Goal: Communication & Community: Answer question/provide support

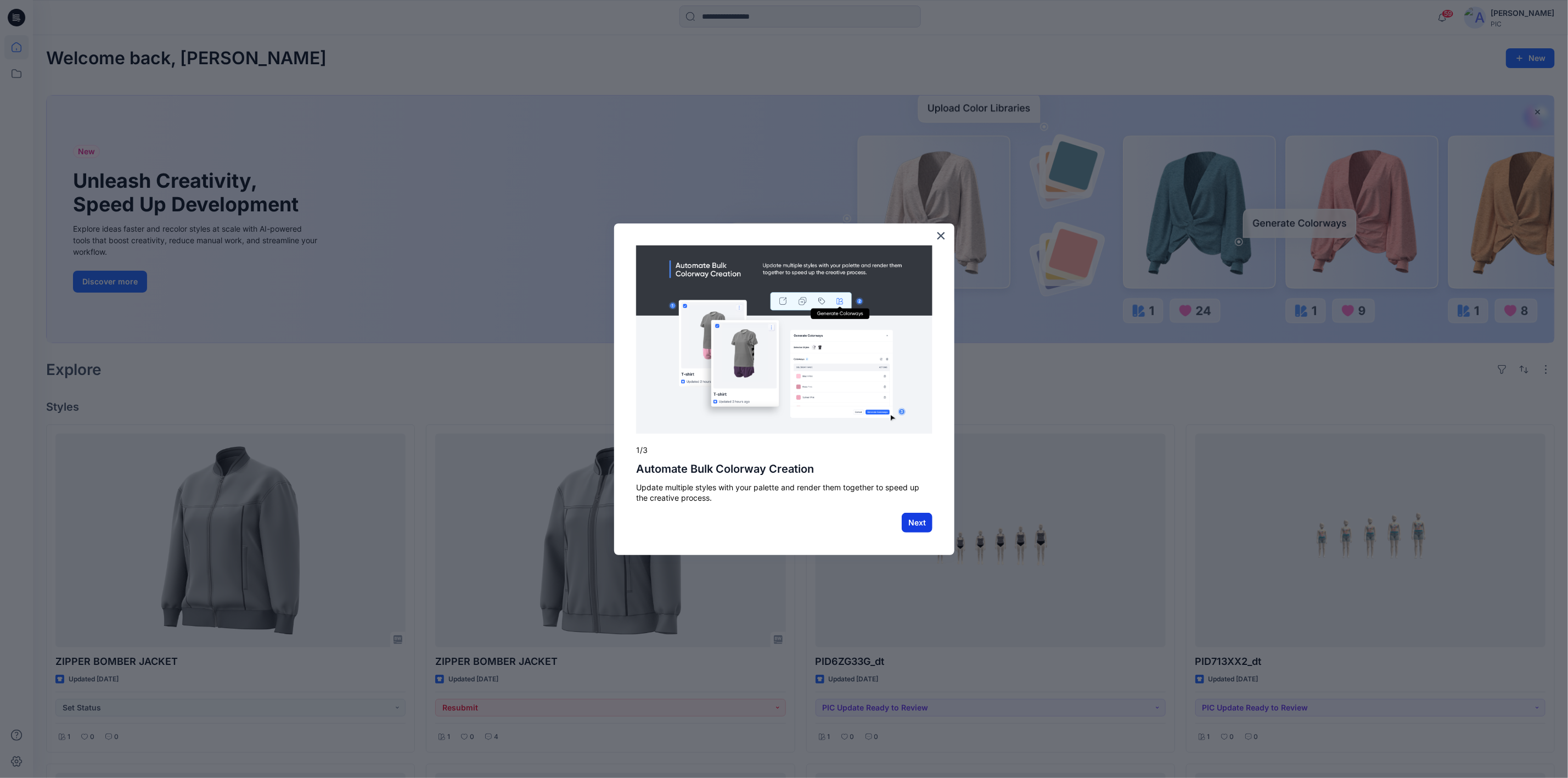
click at [921, 513] on button "Next" at bounding box center [917, 523] width 31 height 20
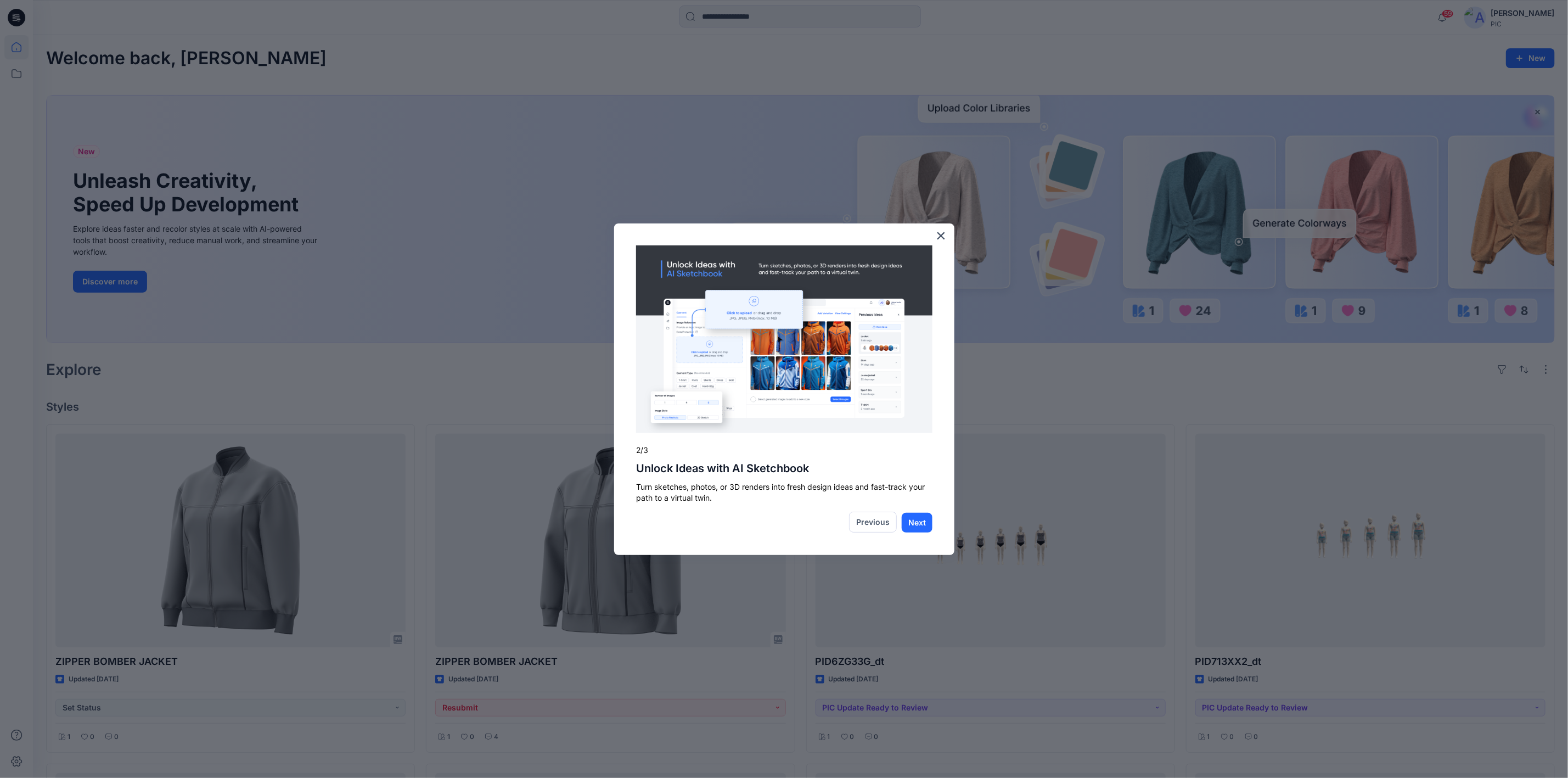
click at [972, 79] on div at bounding box center [784, 389] width 1568 height 778
click at [915, 524] on button "Next" at bounding box center [917, 523] width 31 height 20
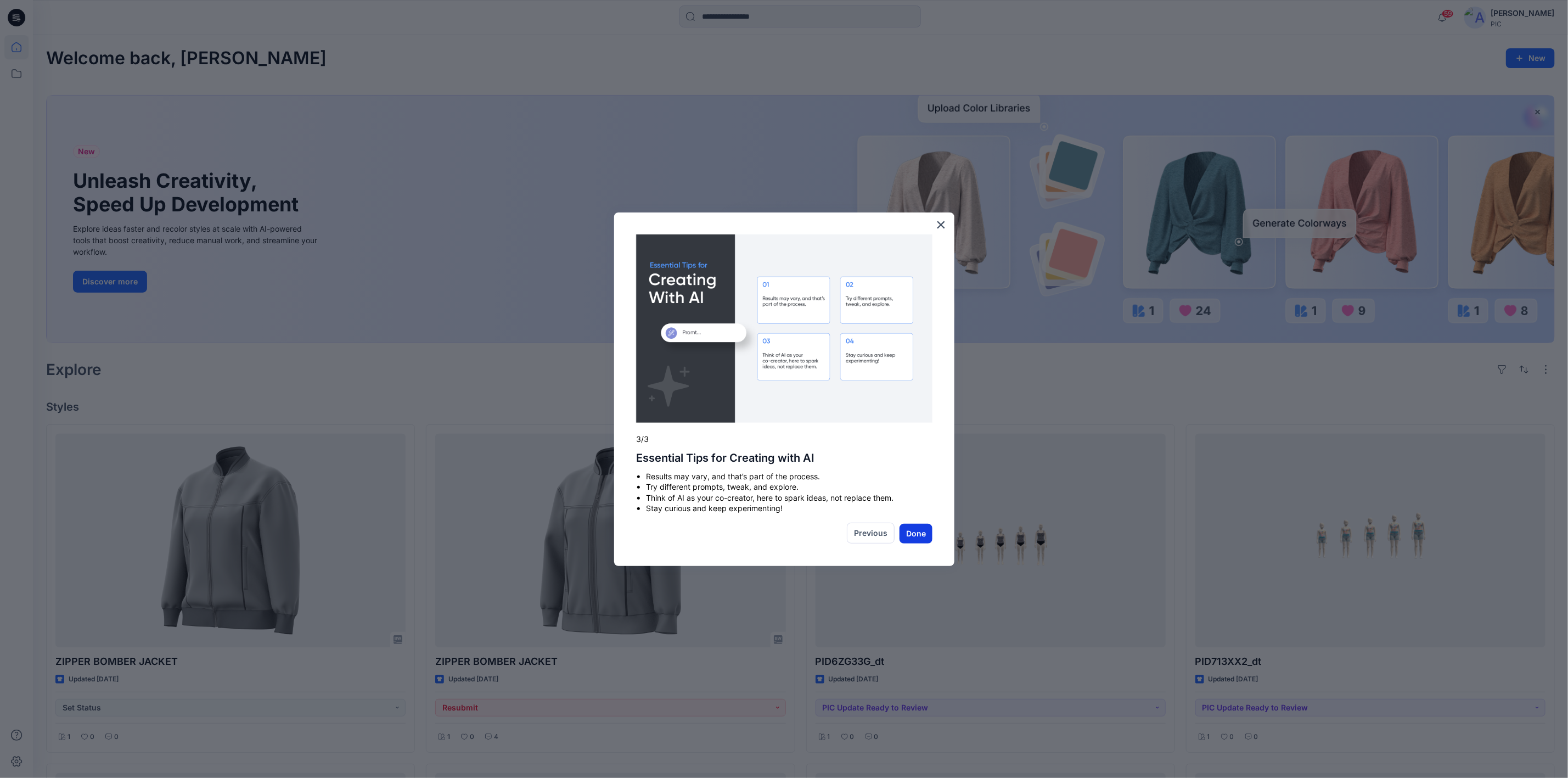
click at [918, 528] on button "Done" at bounding box center [915, 533] width 33 height 20
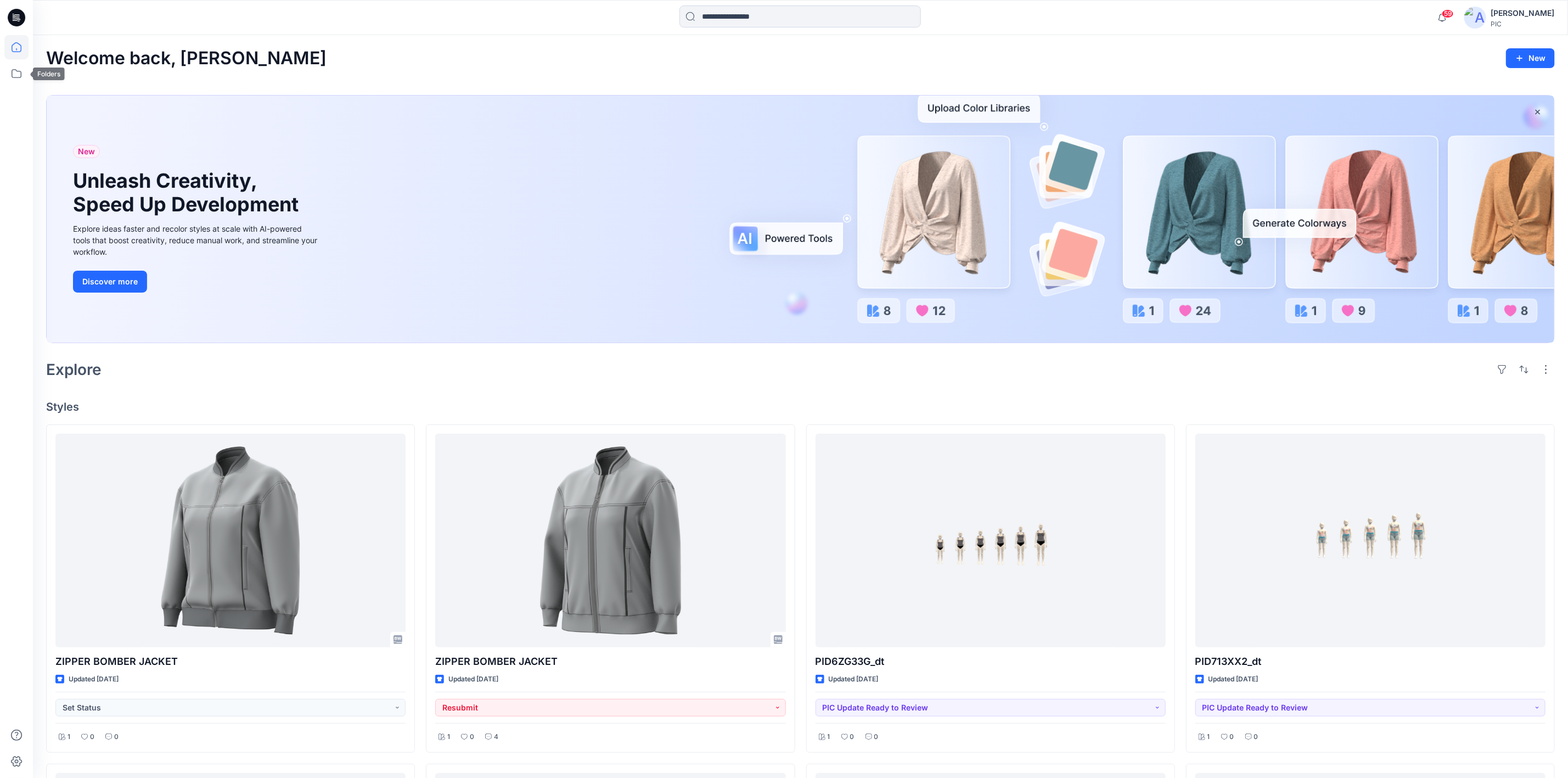
click at [0, 78] on div at bounding box center [16, 389] width 33 height 778
click at [12, 75] on icon at bounding box center [16, 73] width 24 height 24
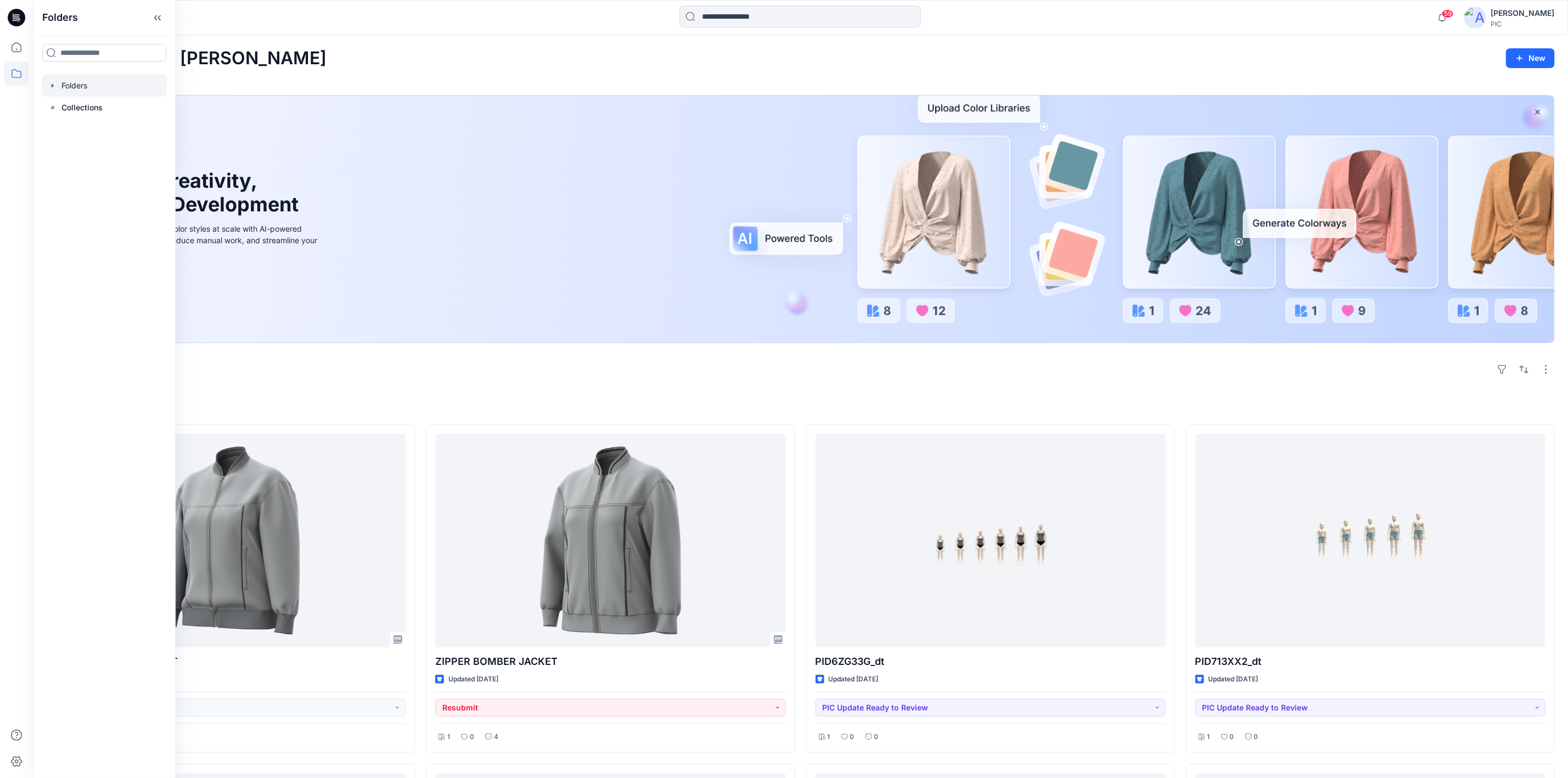
click at [84, 82] on div at bounding box center [104, 85] width 125 height 22
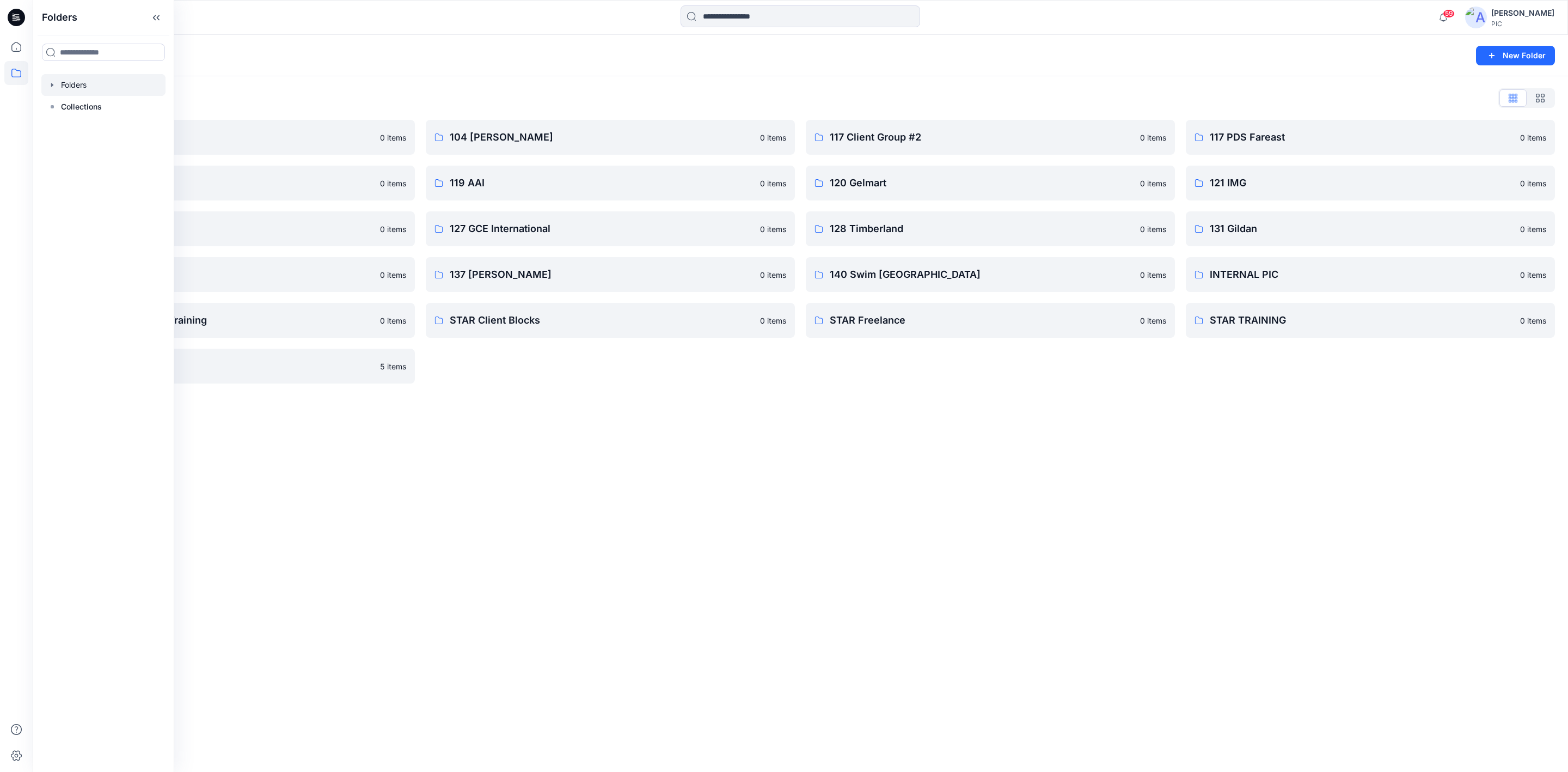
drag, startPoint x: 1085, startPoint y: 564, endPoint x: 1371, endPoint y: 301, distance: 388.5
click at [1088, 562] on div "Folders New Folder Folders List 103 HIS International 0 items 118 Add Black 0 i…" at bounding box center [800, 403] width 1535 height 737
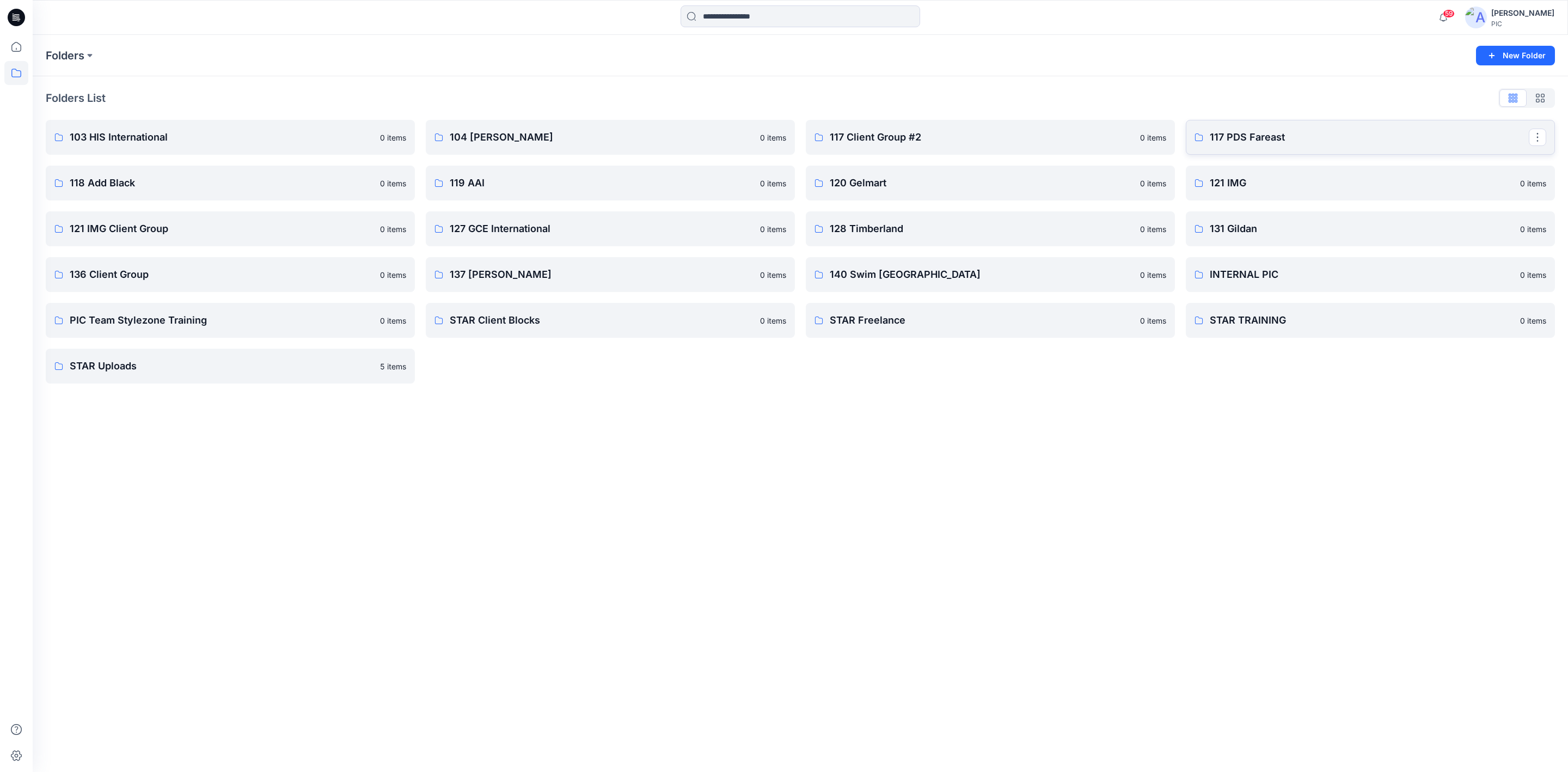
click at [1291, 136] on p "117 PDS Fareast" at bounding box center [1369, 136] width 319 height 15
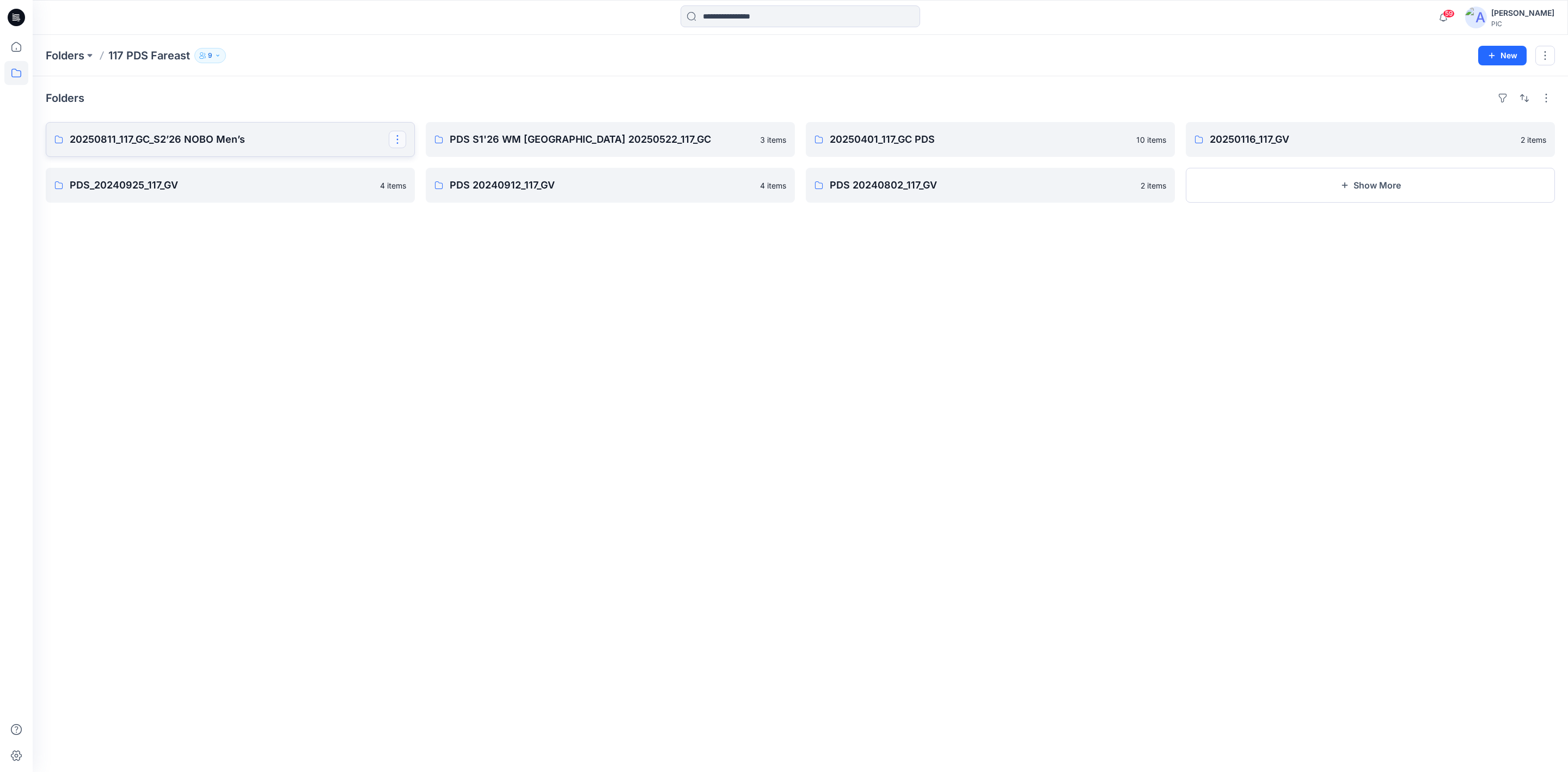
click at [396, 141] on button "button" at bounding box center [398, 140] width 18 height 18
click at [325, 145] on p "20250811_117_GC_S2’26 NOBO Men’s" at bounding box center [229, 139] width 319 height 15
drag, startPoint x: 430, startPoint y: 389, endPoint x: 425, endPoint y: 324, distance: 65.2
click at [433, 389] on div "Folders 20250811_117_GC_S2’26 NOBO Men’s 0 items PDS_20240925_117_GV 4 items PD…" at bounding box center [800, 424] width 1535 height 695
drag, startPoint x: 312, startPoint y: 562, endPoint x: 284, endPoint y: 334, distance: 229.7
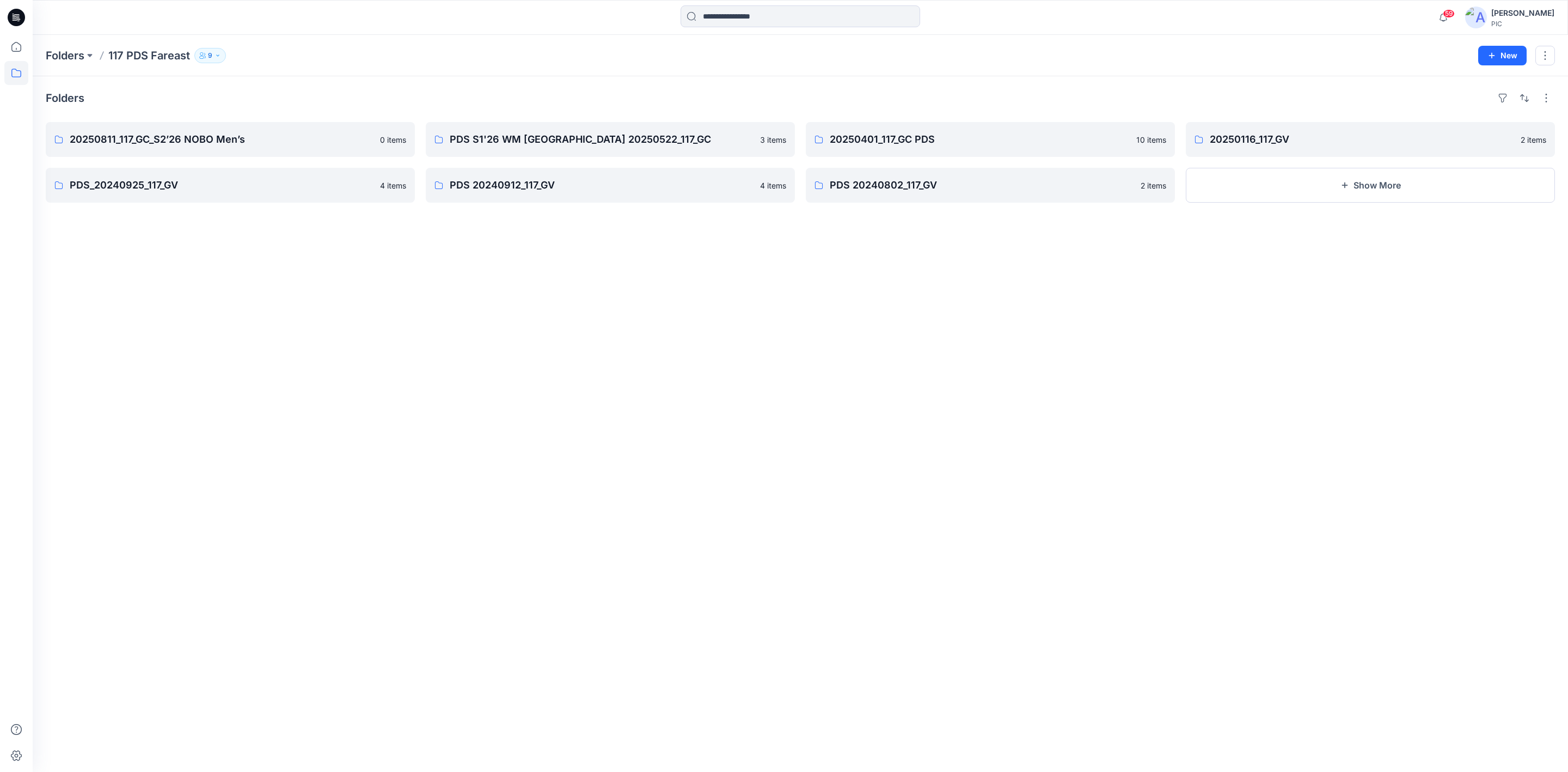
click at [312, 561] on div "Folders 20250811_117_GC_S2’26 NOBO Men’s 0 items PDS_20240925_117_GV 4 items PD…" at bounding box center [800, 424] width 1535 height 695
click at [231, 135] on p "20250811_117_GC_S2’26 NOBO Men’s" at bounding box center [229, 139] width 319 height 15
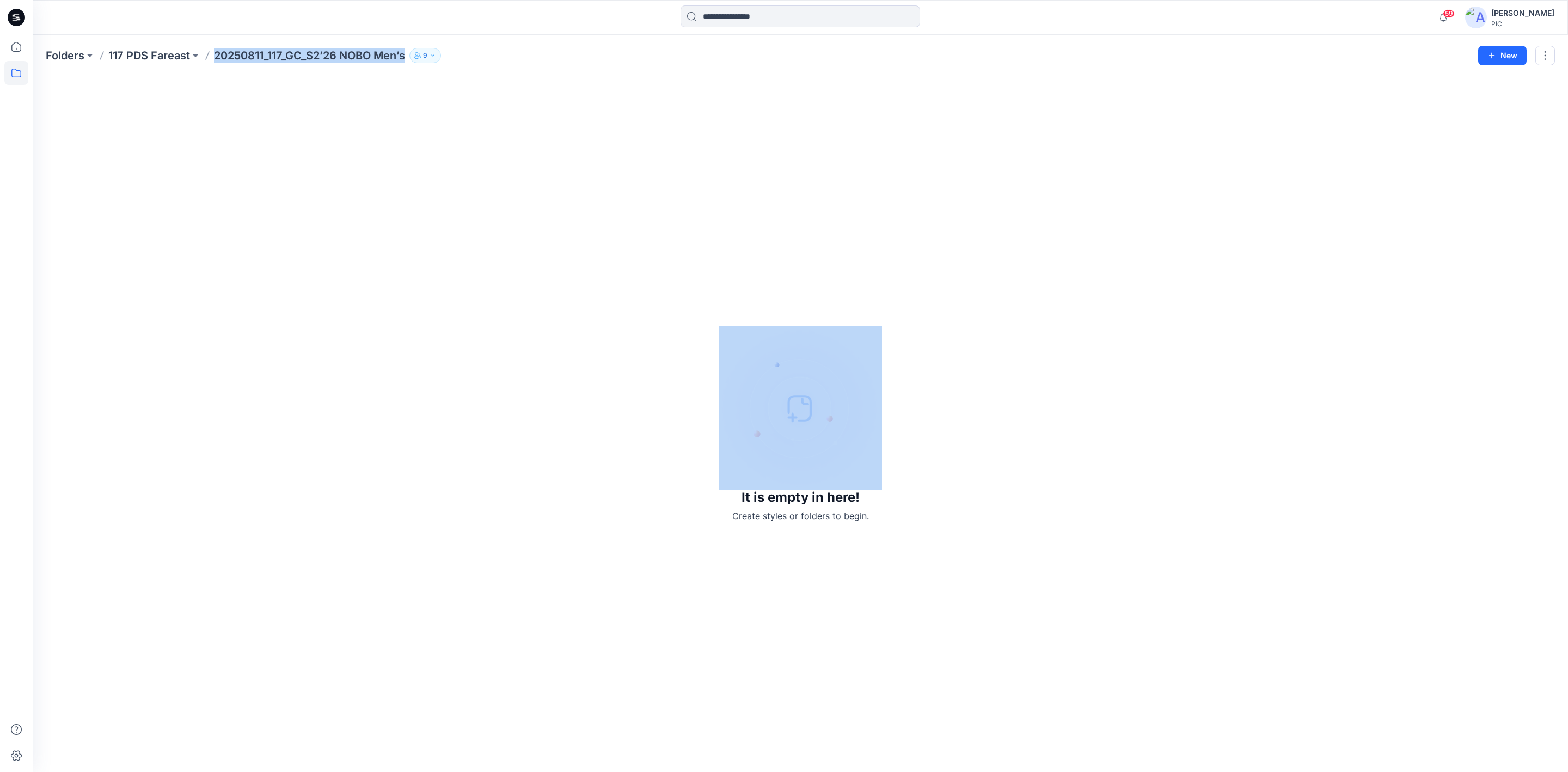
drag, startPoint x: 215, startPoint y: 51, endPoint x: 359, endPoint y: 47, distance: 144.1
click at [415, 61] on div "Folders 117 PDS Fareast 20250811_117_GC_S2’26 NOBO Men’s 9" at bounding box center [758, 55] width 1425 height 15
copy div "20250811_117_GC_S2’26 NOBO Men’s 9 New"
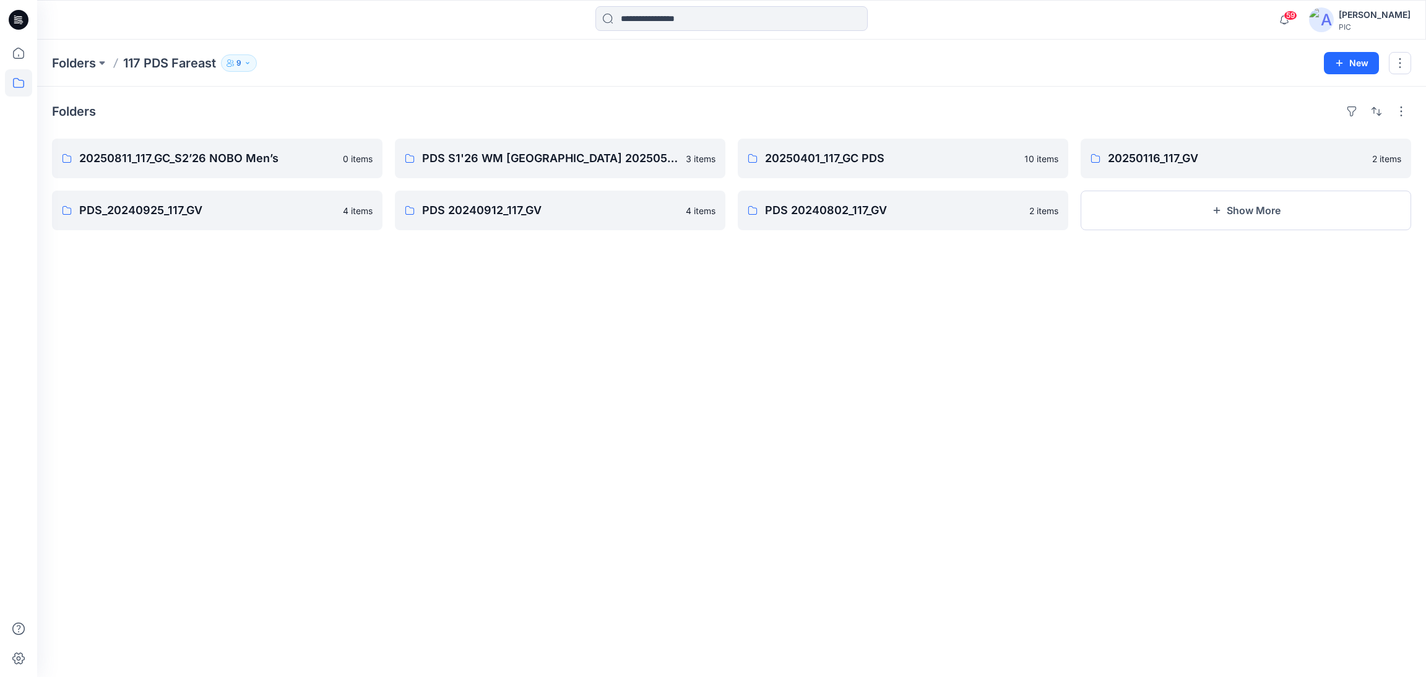
click at [209, 403] on div "Folders 20250811_117_GC_S2’26 NOBO Men’s 0 items PDS_20240925_117_GV 4 items PD…" at bounding box center [731, 382] width 1389 height 590
click at [13, 80] on icon at bounding box center [18, 83] width 11 height 10
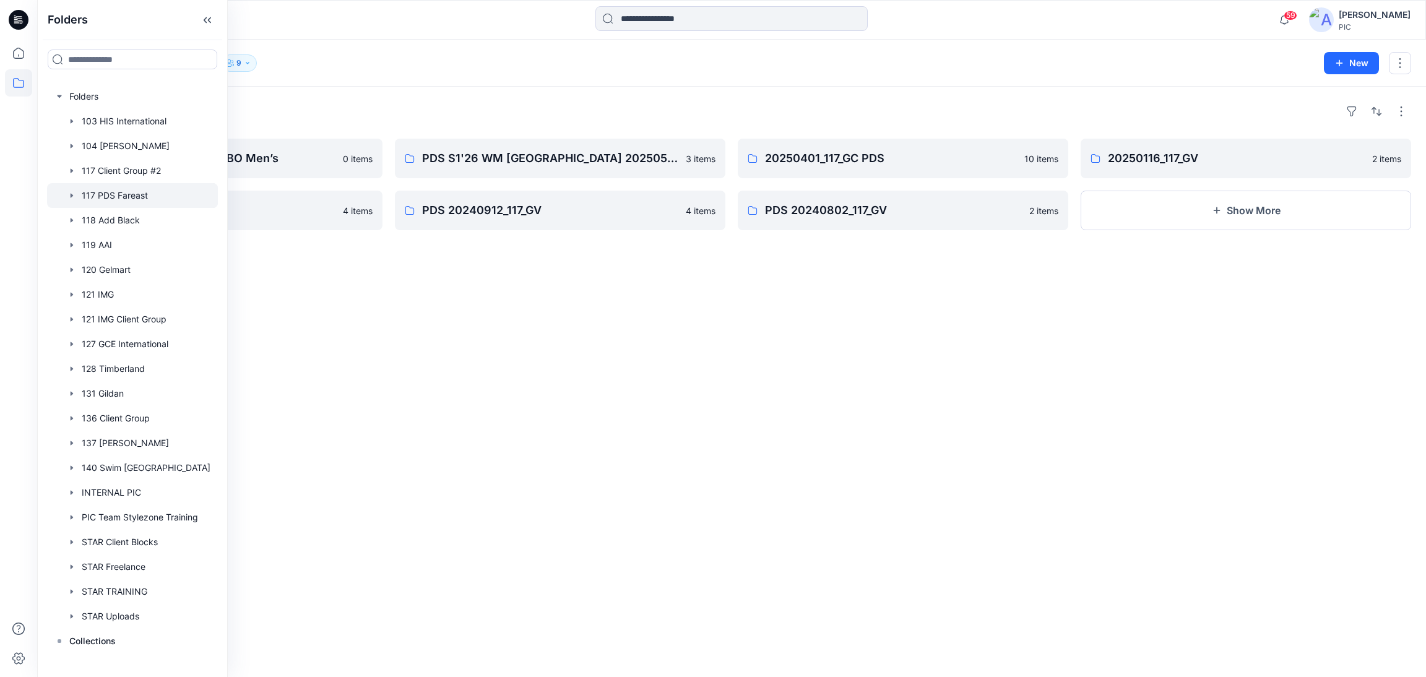
click at [360, 387] on div "Folders 20250811_117_GC_S2’26 NOBO Men’s 0 items PDS_20240925_117_GV 4 items PD…" at bounding box center [731, 382] width 1389 height 590
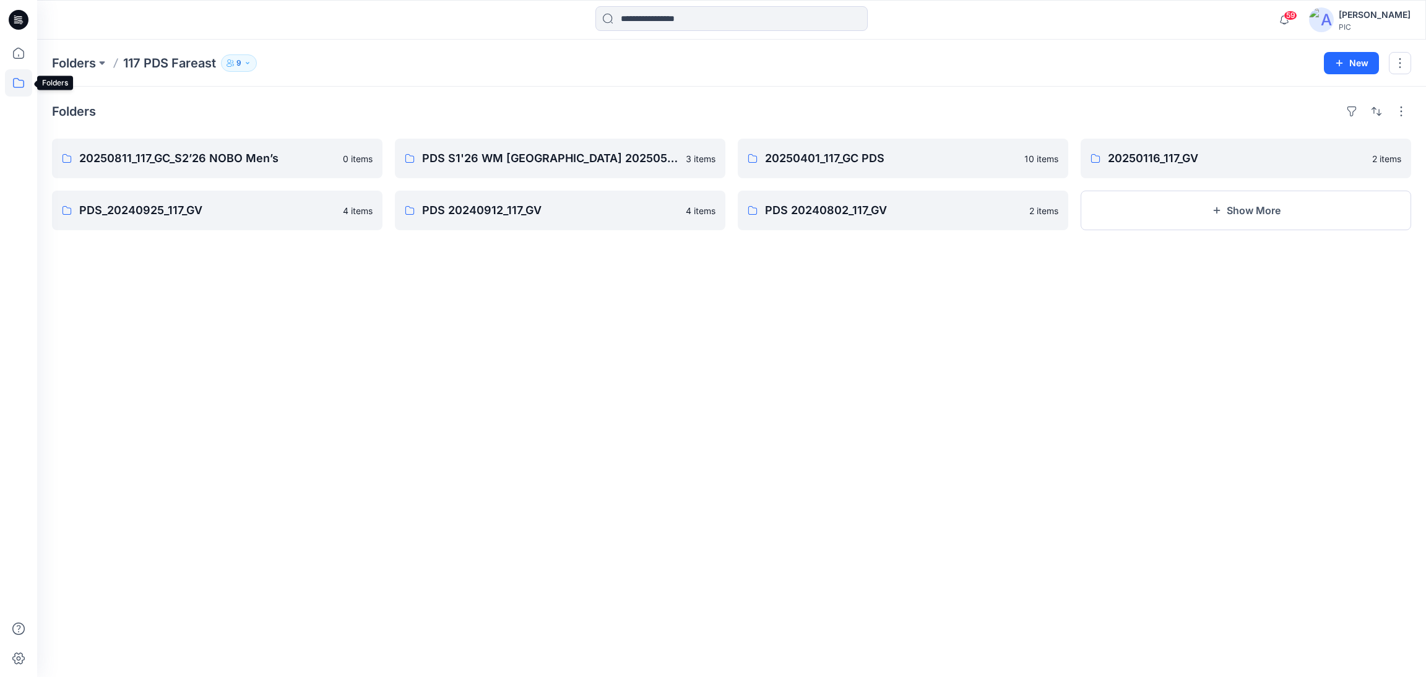
click at [17, 82] on icon at bounding box center [18, 82] width 27 height 27
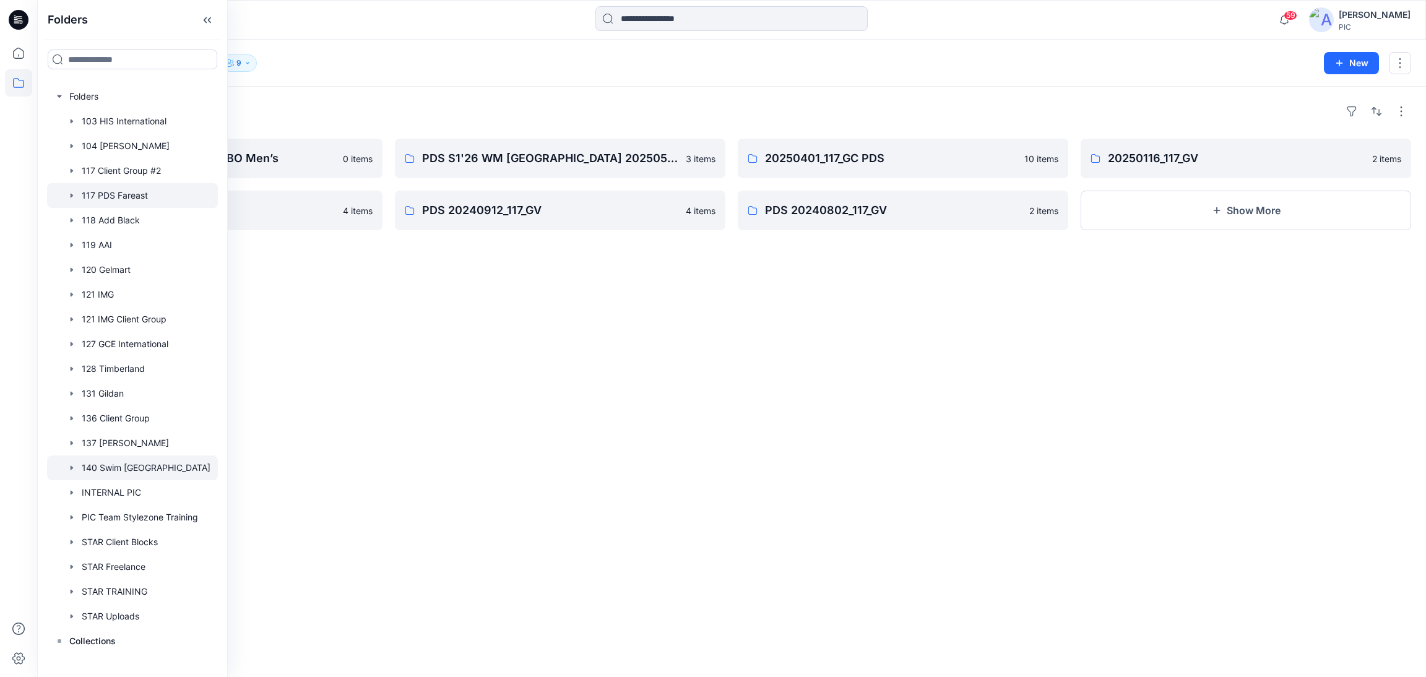
click at [118, 465] on div at bounding box center [132, 467] width 171 height 25
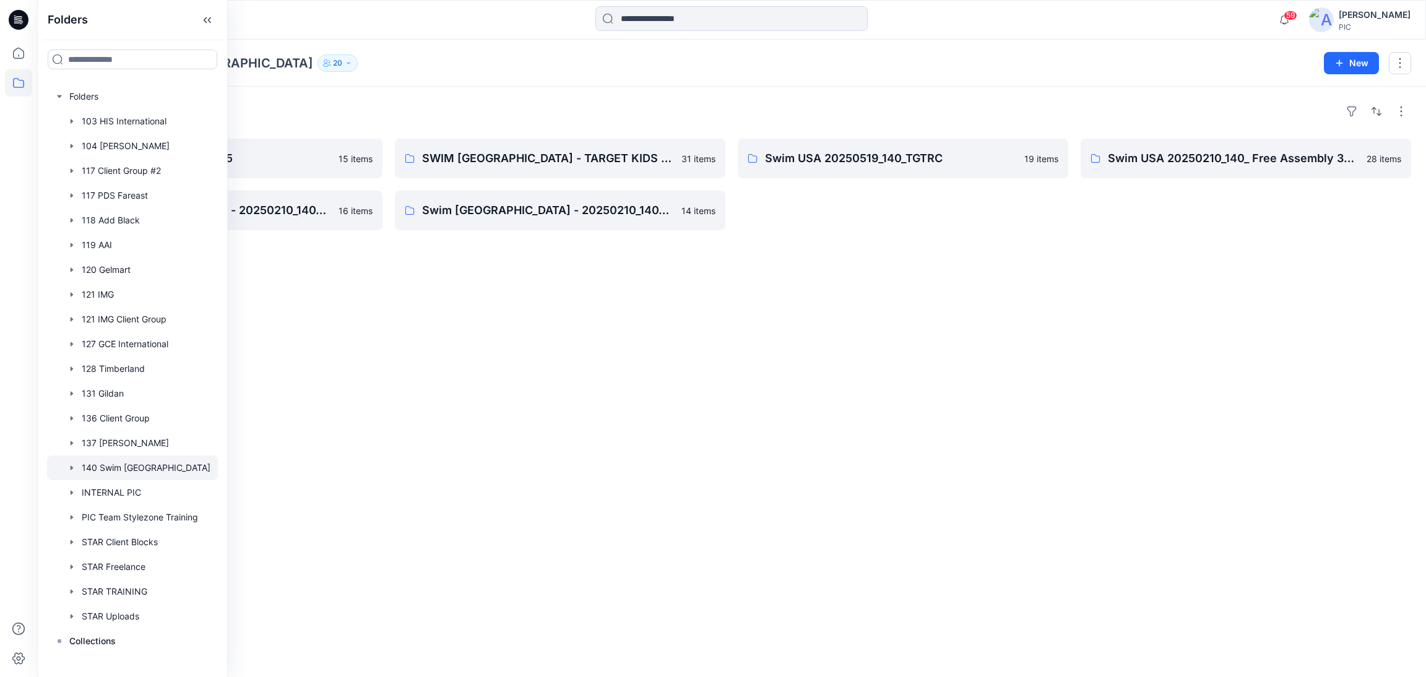
click at [439, 440] on div "Folders 20250707_140_GSA C4 2025 15 items Swim [GEOGRAPHIC_DATA] - 20250210_140…" at bounding box center [731, 382] width 1389 height 590
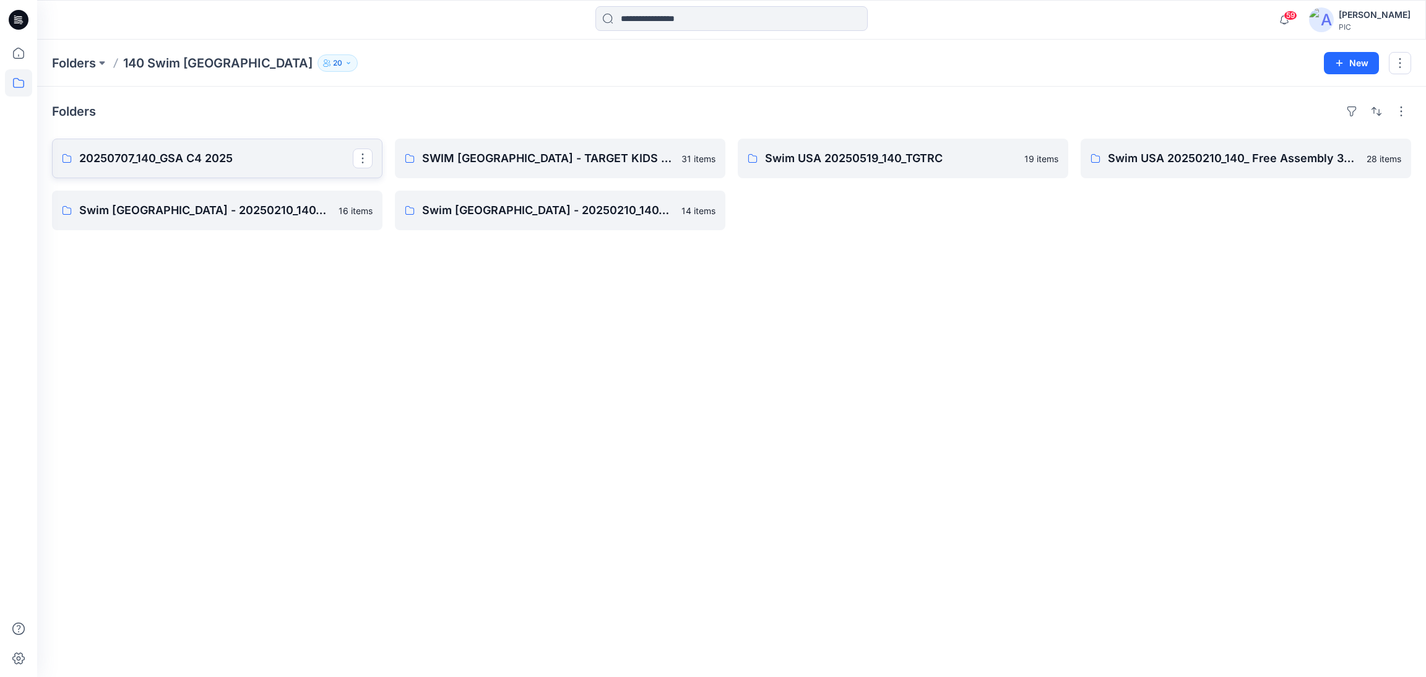
click at [233, 159] on p "20250707_140_GSA C4 2025" at bounding box center [216, 158] width 274 height 17
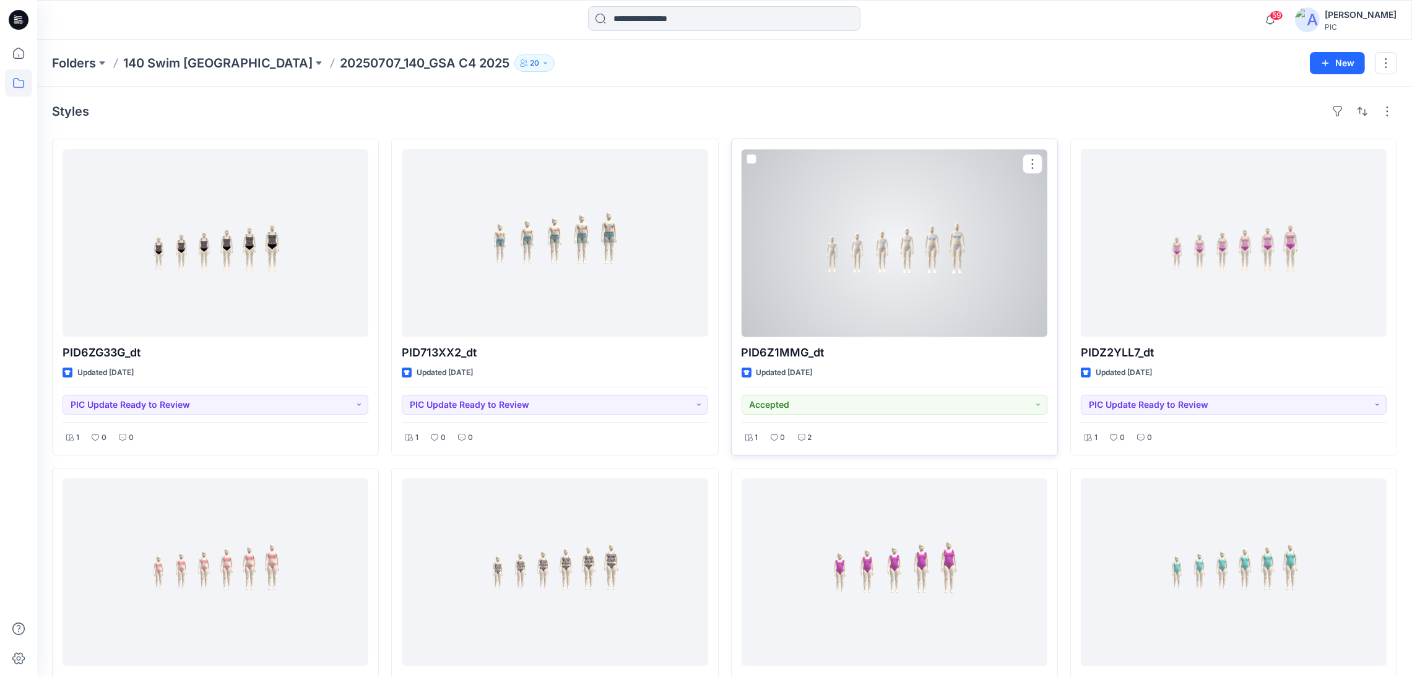
click at [934, 245] on div at bounding box center [894, 243] width 306 height 188
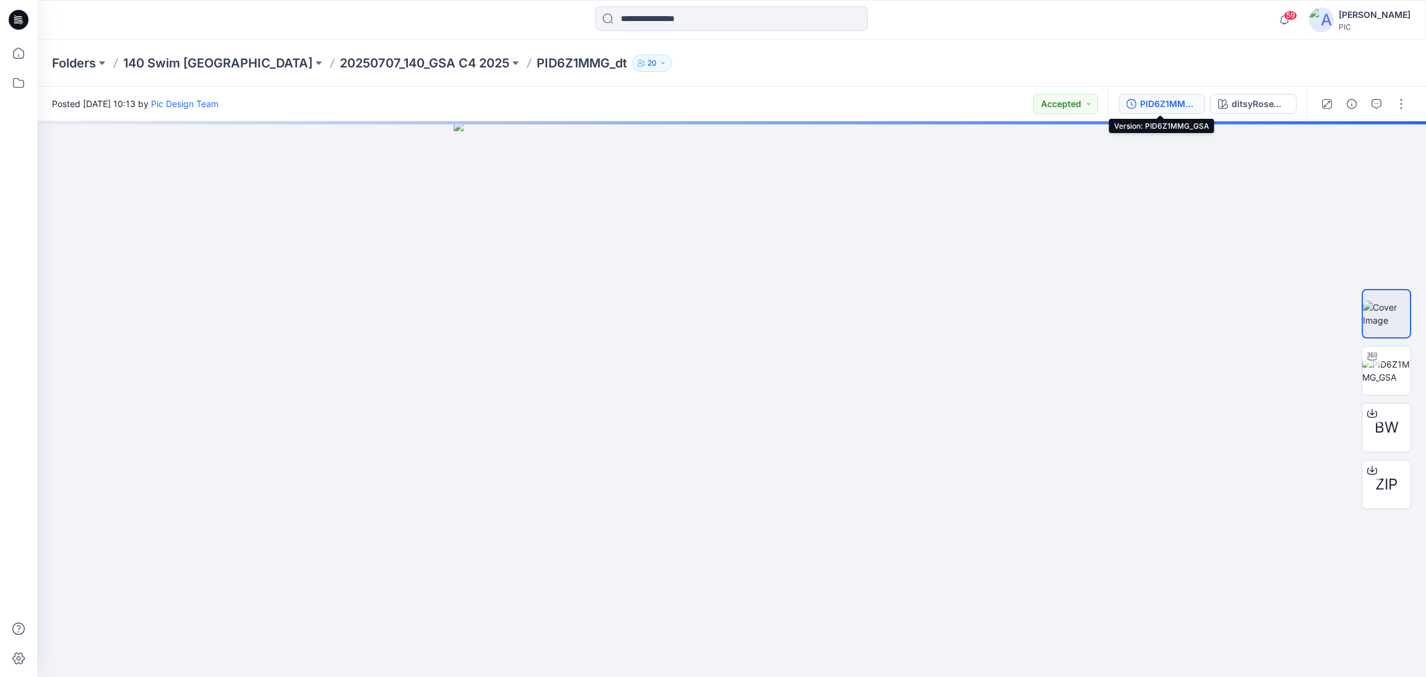
click at [1161, 103] on div "PID6Z1MMG_GSA" at bounding box center [1168, 104] width 57 height 14
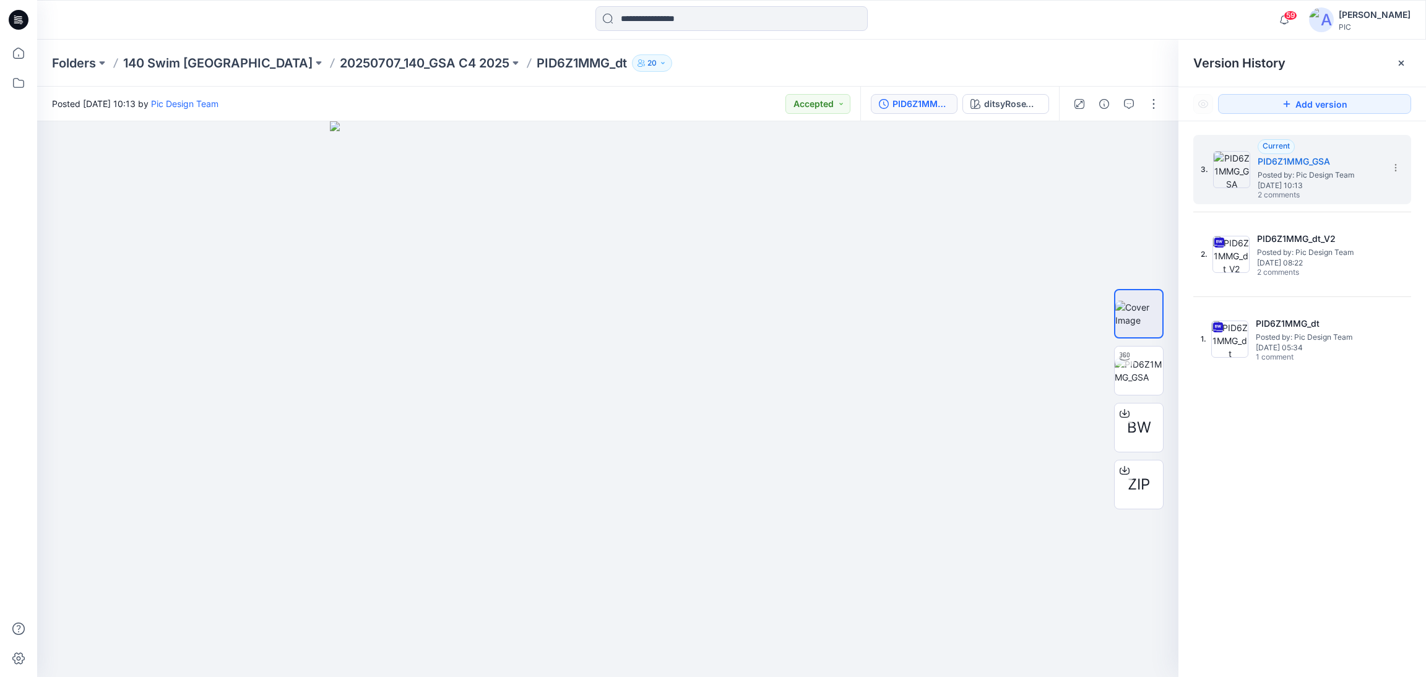
click at [1357, 516] on div "3. Current PID6Z1MMG_GSA Posted by: Pic Design Team [DATE] 10:13 2 comments 2. …" at bounding box center [1302, 408] width 248 height 574
click at [1276, 473] on div "3. Current PID6Z1MMG_GSA Posted by: Pic Design Team [DATE] 10:13 2 comments 2. …" at bounding box center [1302, 408] width 248 height 574
click at [1282, 169] on span "Posted by: Pic Design Team" at bounding box center [1320, 175] width 124 height 12
click at [1132, 105] on icon "button" at bounding box center [1129, 104] width 10 height 10
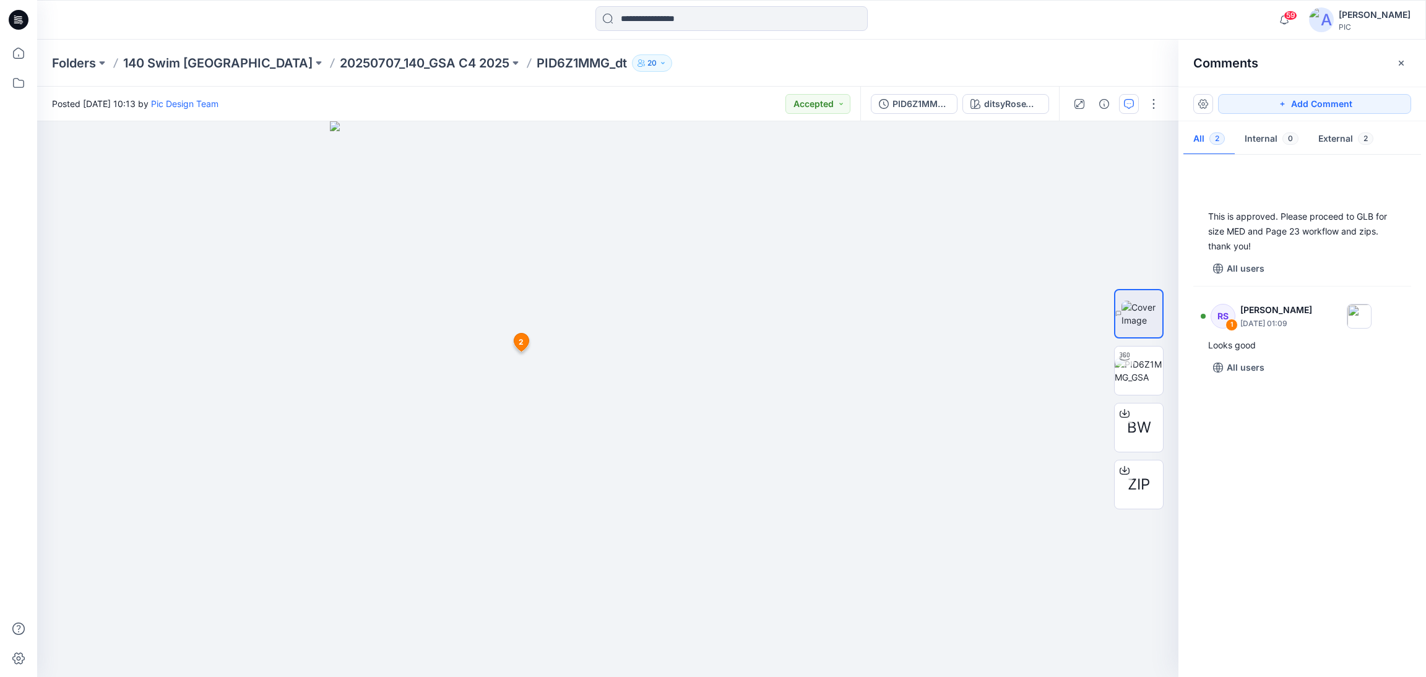
click at [1279, 538] on div "This is approved. Please proceed to GLB for size MED and Page 23 workflow and z…" at bounding box center [1302, 413] width 248 height 510
click at [1283, 434] on div "GV 2 [PERSON_NAME] [DATE] 20:10 This is approved. Please proceed to GLB for siz…" at bounding box center [1302, 413] width 248 height 510
click at [902, 100] on div "PID6Z1MMG_GSA" at bounding box center [920, 104] width 57 height 14
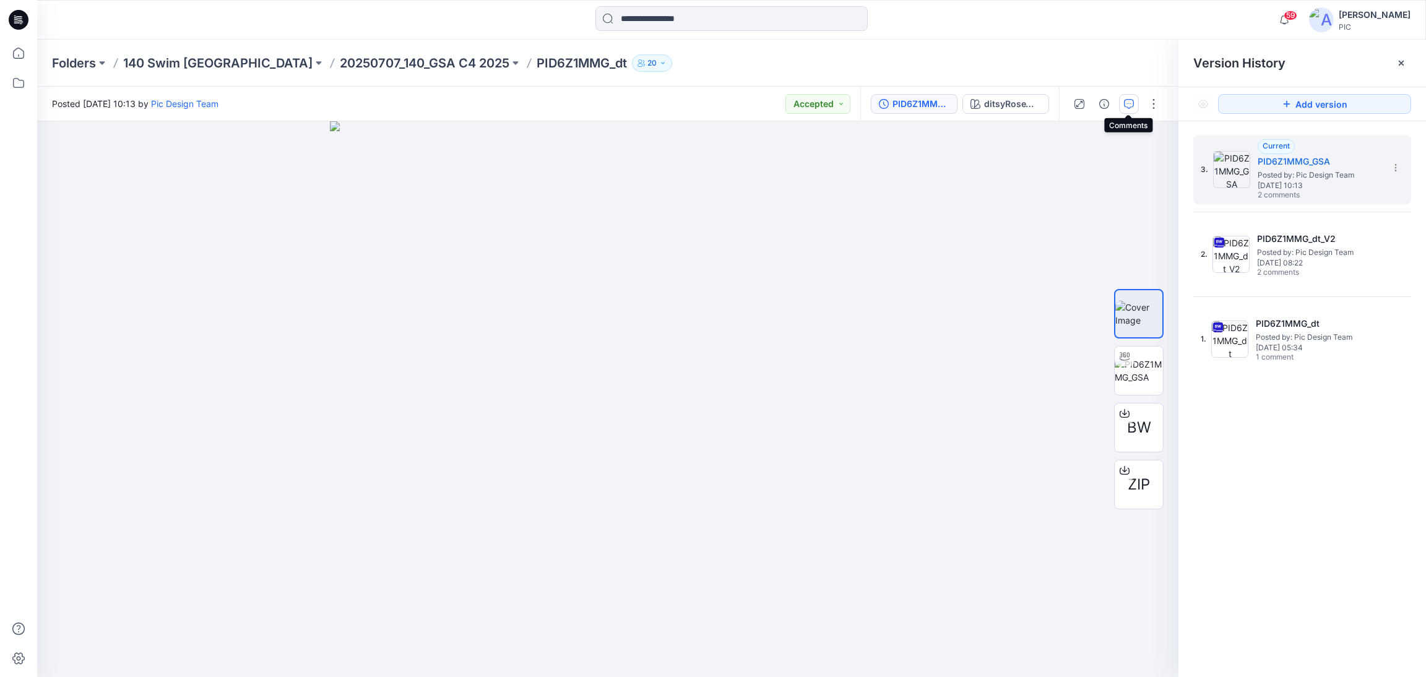
click at [1126, 106] on icon "button" at bounding box center [1129, 104] width 10 height 10
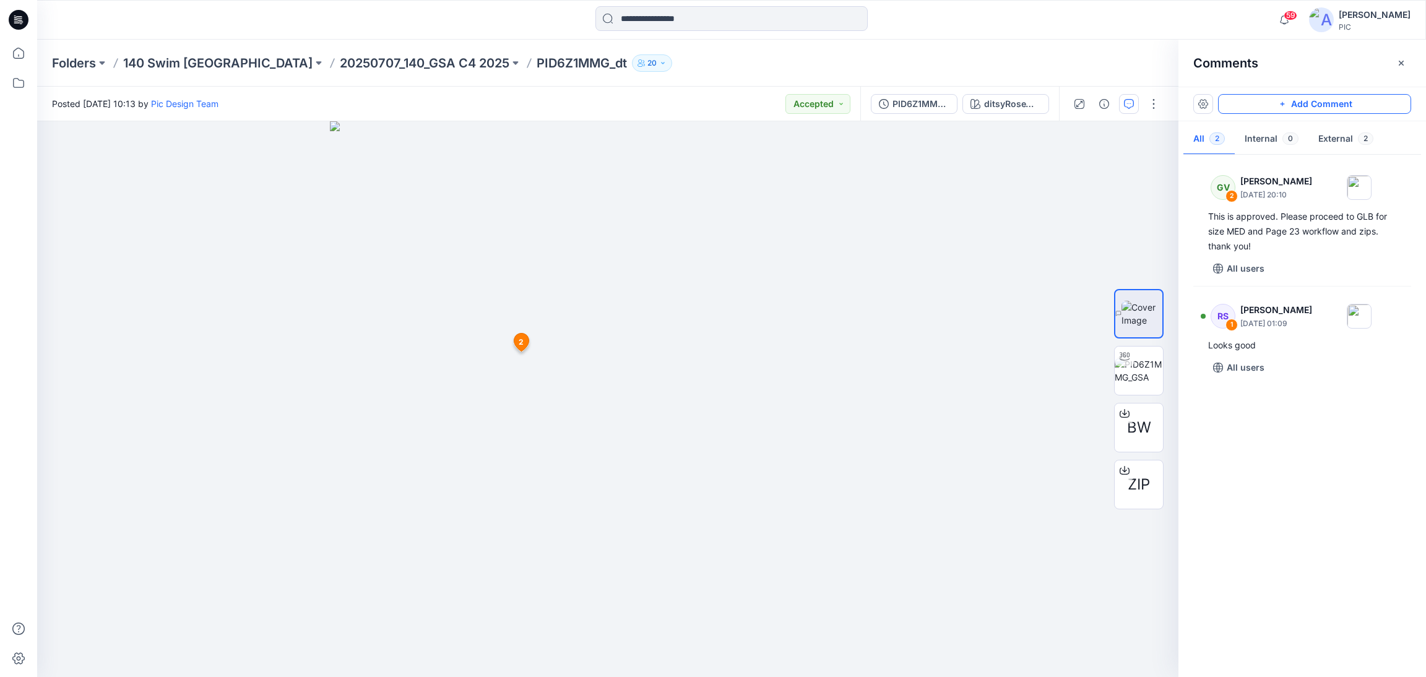
click at [1267, 103] on button "Add Comment" at bounding box center [1314, 104] width 193 height 20
click at [874, 252] on div "3 2 GV [PERSON_NAME] [DATE] 20:10 This is approved. Please proceed to GLB for s…" at bounding box center [607, 399] width 1141 height 556
click p "[EMAIL_ADDRESS][DOMAIN_NAME]"
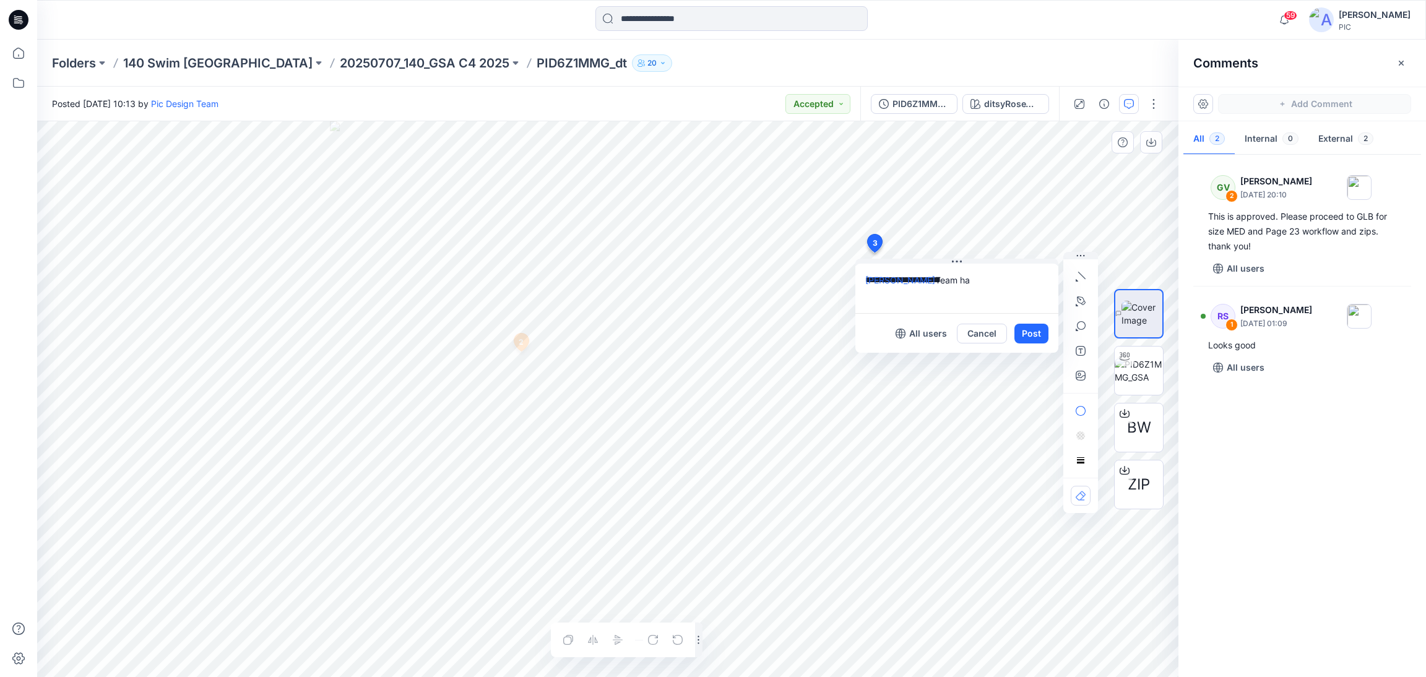
drag, startPoint x: 939, startPoint y: 279, endPoint x: 931, endPoint y: 306, distance: 28.2
click at [940, 279] on textarea "**********" at bounding box center [956, 289] width 203 height 50
click at [993, 278] on textarea "**********" at bounding box center [956, 289] width 203 height 50
click at [977, 297] on textarea "**********" at bounding box center [956, 289] width 203 height 50
click at [941, 296] on textarea "**********" at bounding box center [956, 289] width 203 height 50
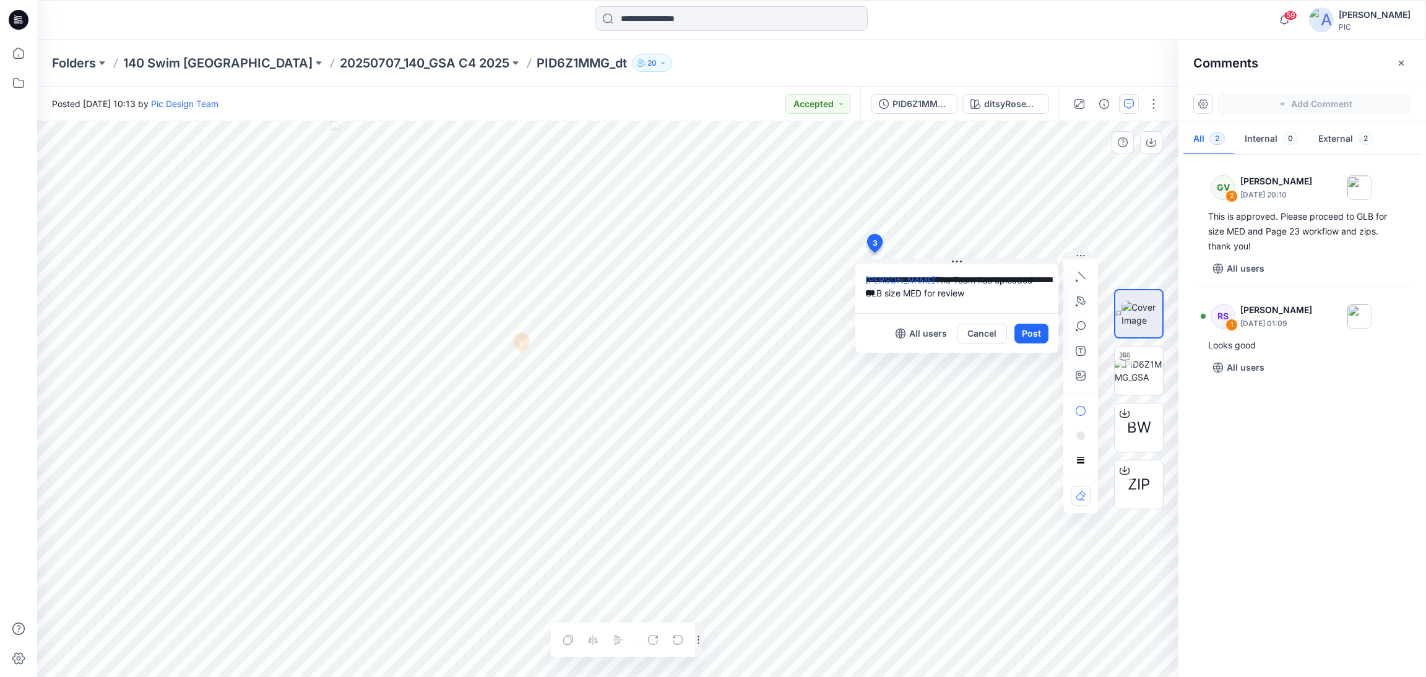
click at [938, 293] on textarea "**********" at bounding box center [956, 289] width 203 height 50
click at [988, 291] on textarea "**********" at bounding box center [956, 289] width 203 height 50
type textarea "**********"
click at [1032, 332] on button "Post" at bounding box center [1031, 334] width 34 height 20
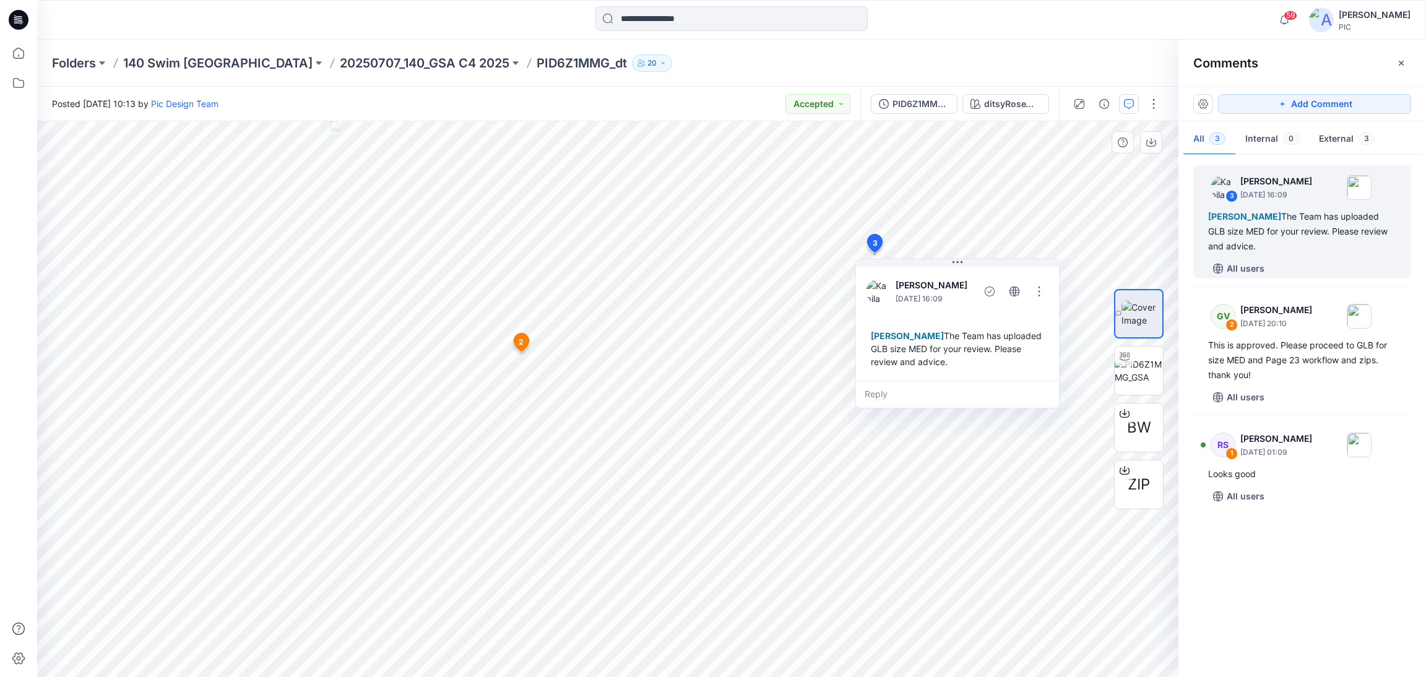
click at [1292, 575] on div "3 [PERSON_NAME] [DATE] 16:09 [PERSON_NAME] The Team has uploaded GLB size MED f…" at bounding box center [1302, 413] width 248 height 510
click at [340, 63] on p "20250707_140_GSA C4 2025" at bounding box center [425, 62] width 170 height 17
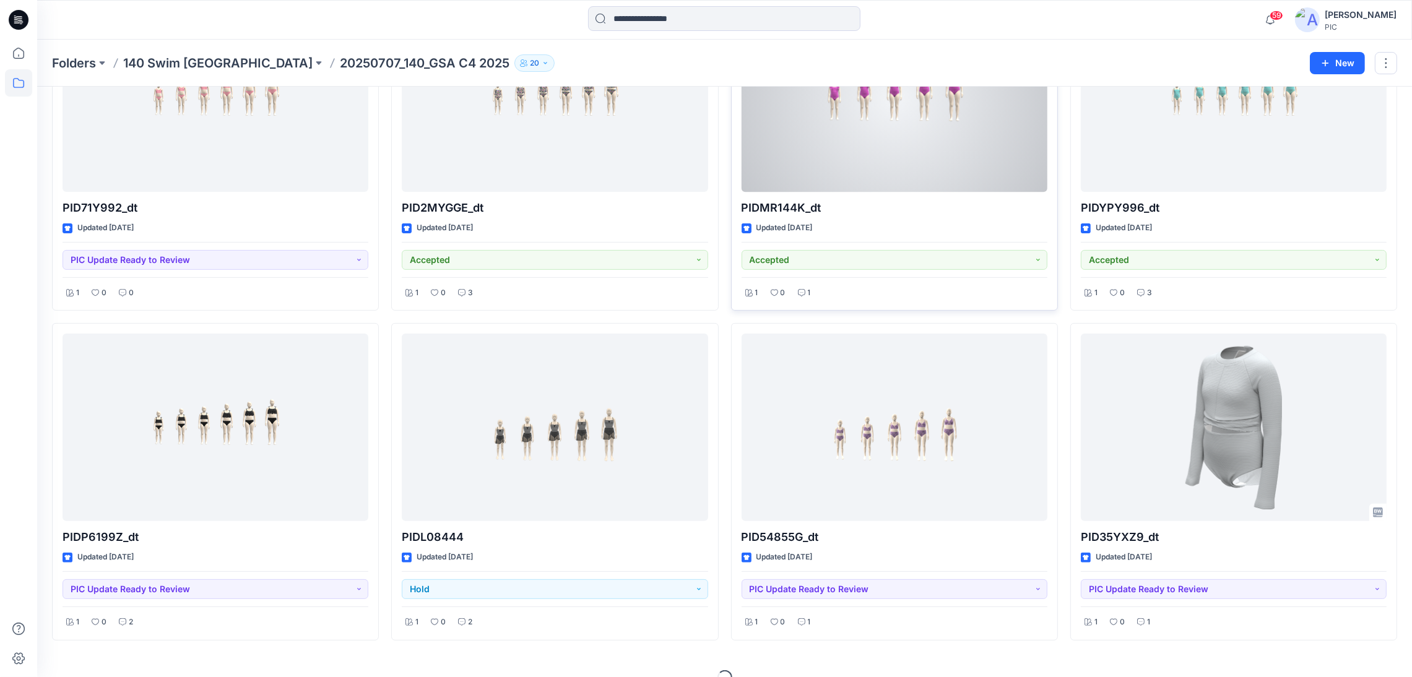
scroll to position [495, 0]
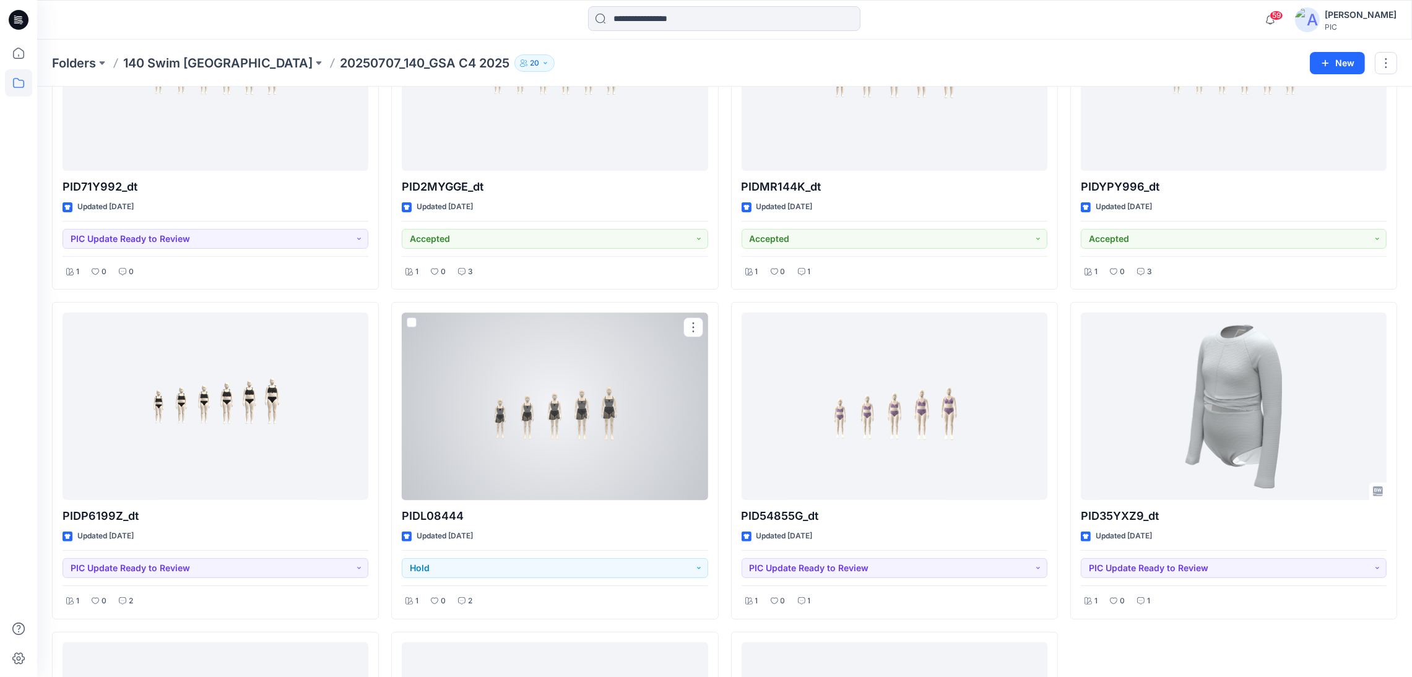
click at [554, 450] on div at bounding box center [555, 407] width 306 height 188
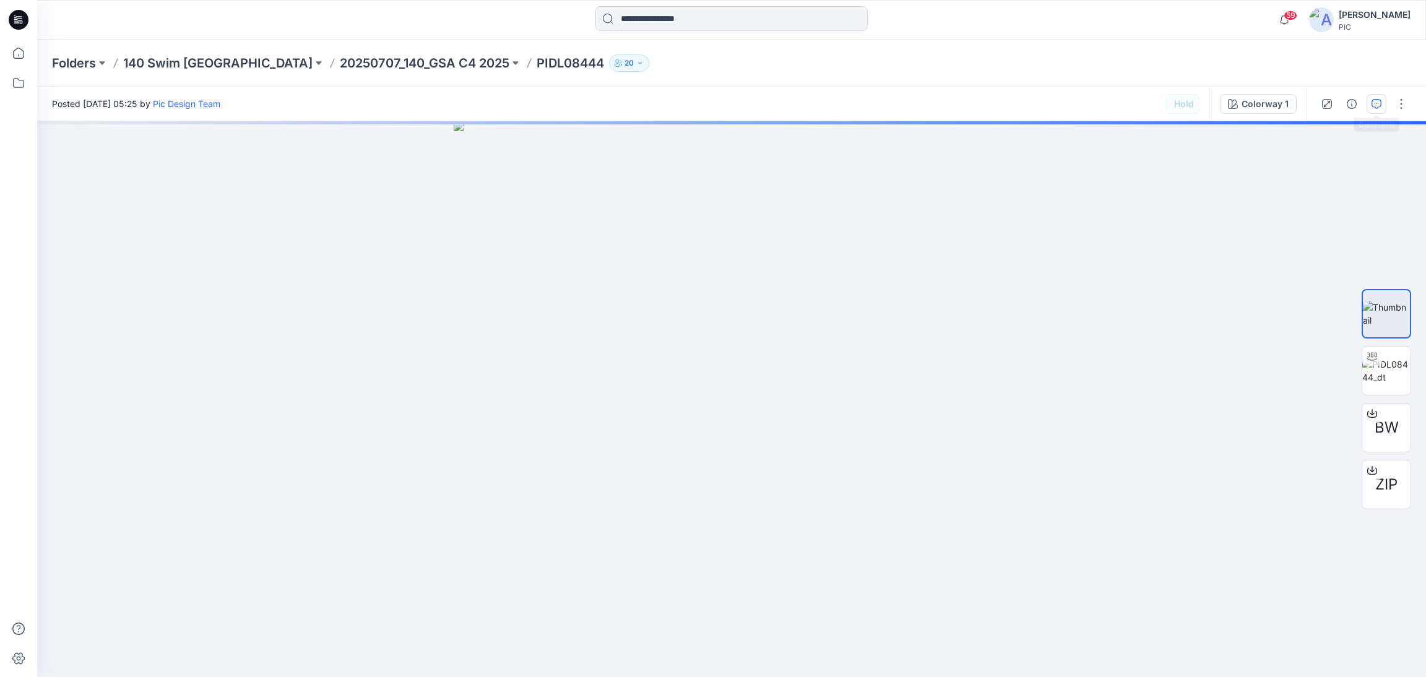
click at [1378, 101] on icon "button" at bounding box center [1376, 104] width 10 height 10
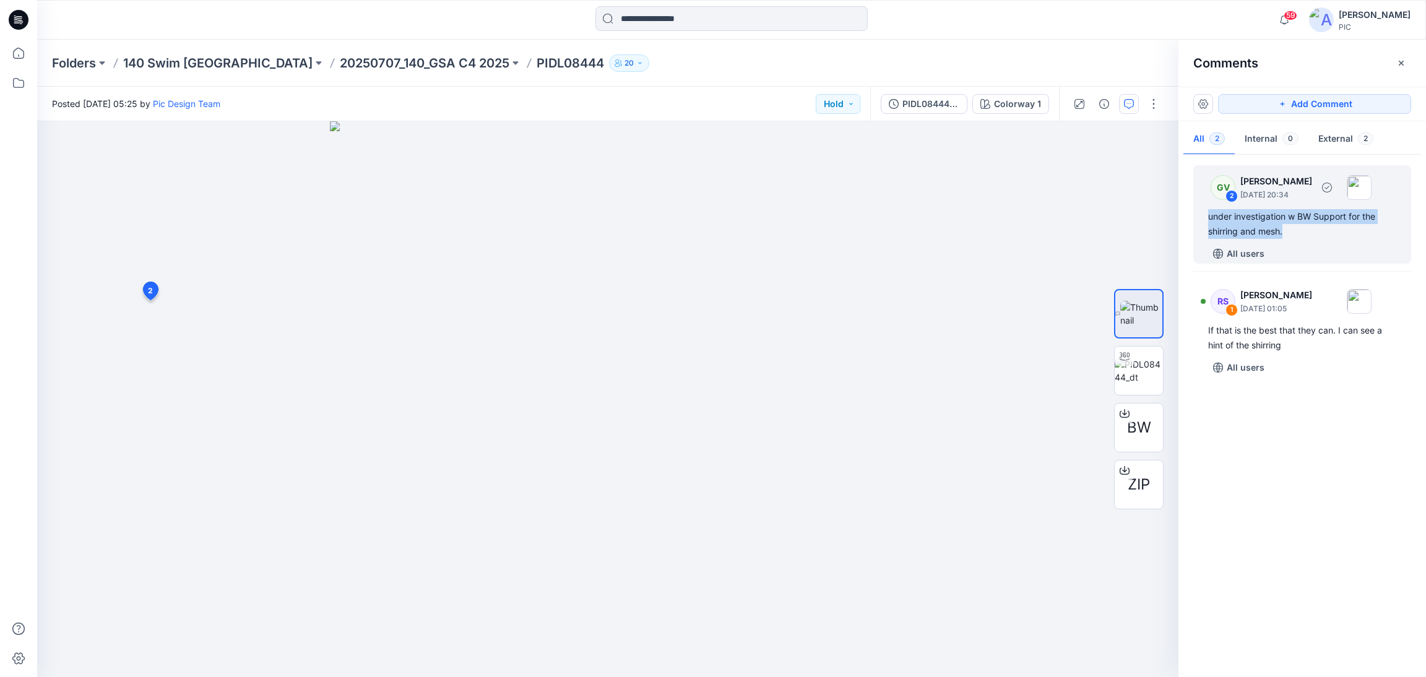
drag, startPoint x: 1204, startPoint y: 215, endPoint x: 1274, endPoint y: 254, distance: 80.3
click at [1283, 238] on div "GV 2 [PERSON_NAME] [DATE] 20:34 under investigation w BW Support for the shirri…" at bounding box center [1302, 214] width 218 height 98
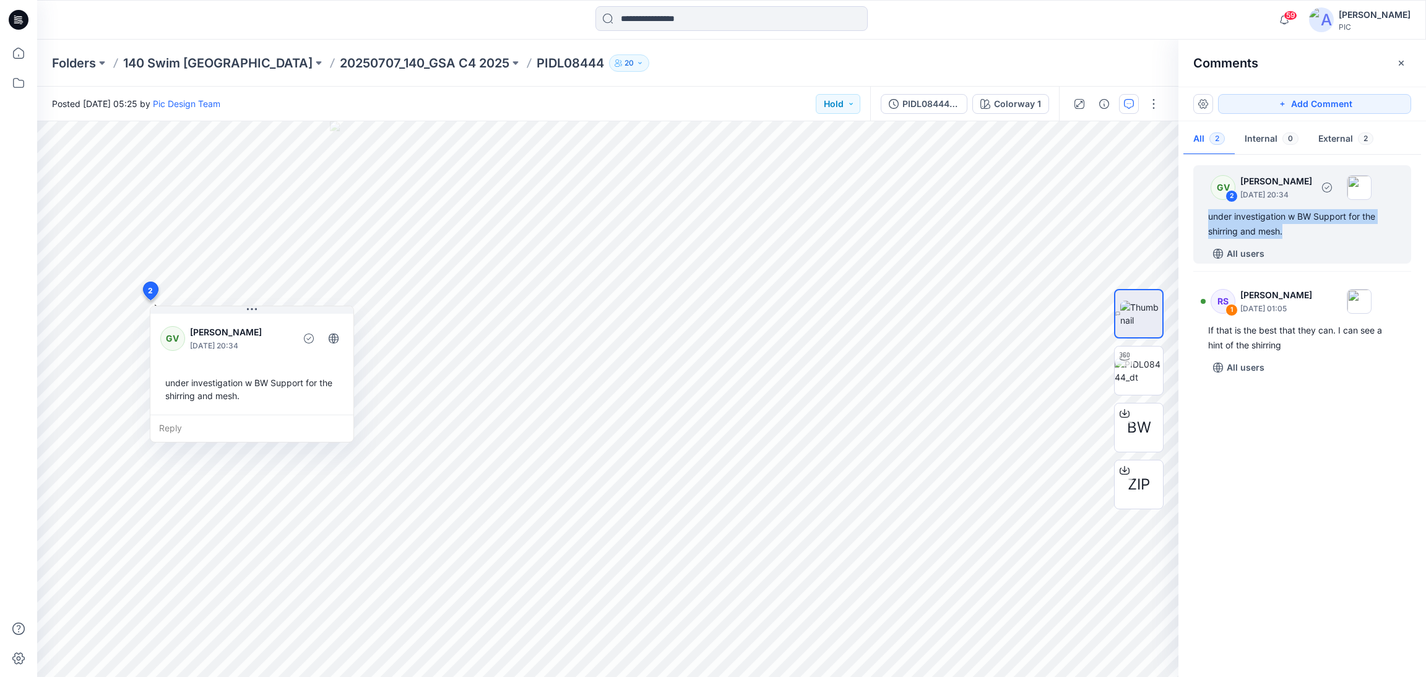
copy div "under investigation w BW Support for the shirring and mesh."
click at [17, 78] on icon at bounding box center [18, 83] width 11 height 10
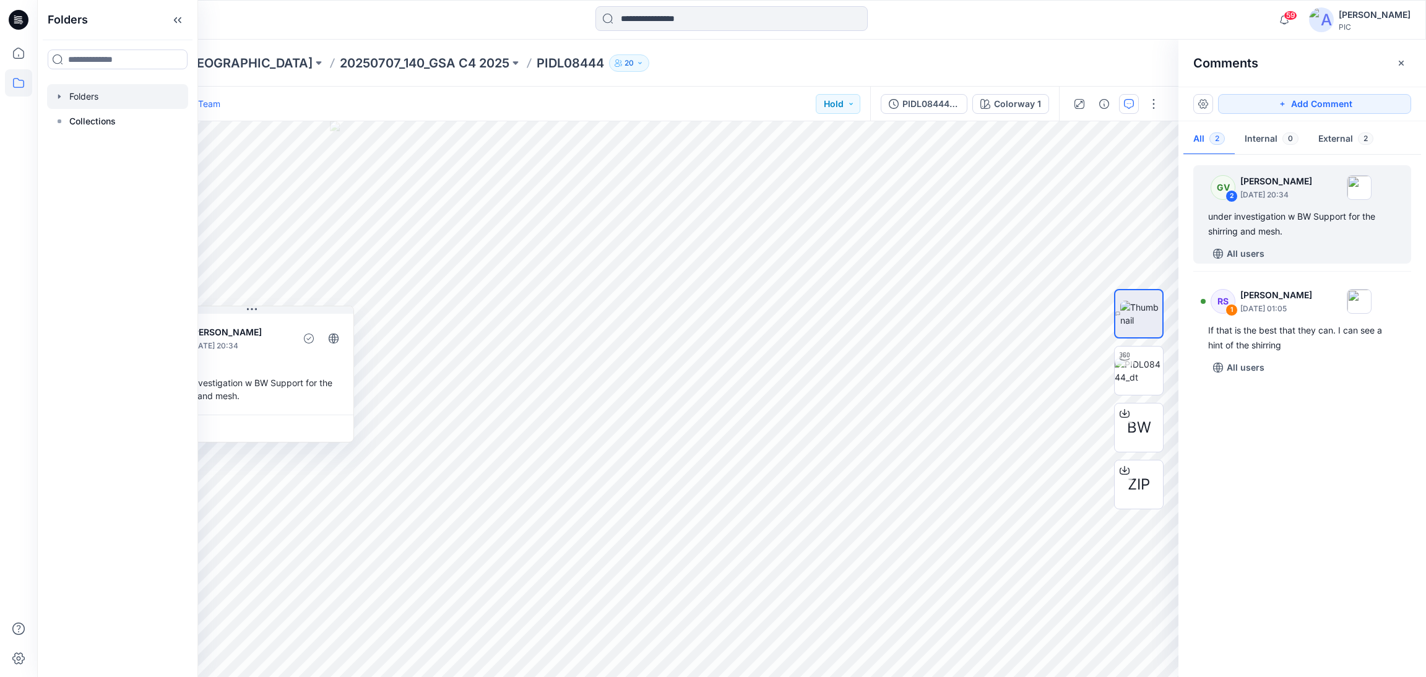
click at [95, 100] on div at bounding box center [117, 96] width 141 height 25
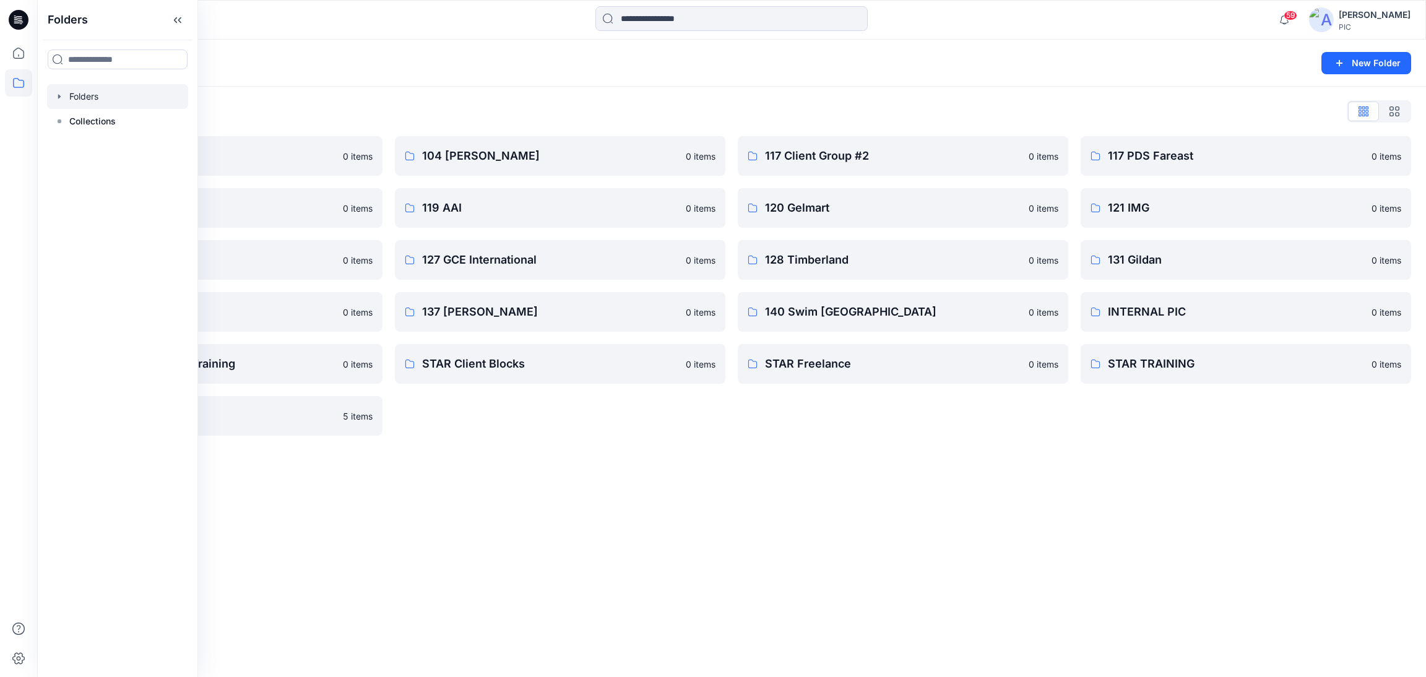
click at [1189, 449] on div "Folders List 103 HIS International 0 items 118 Add Black 0 items 121 IMG Client…" at bounding box center [731, 269] width 1389 height 364
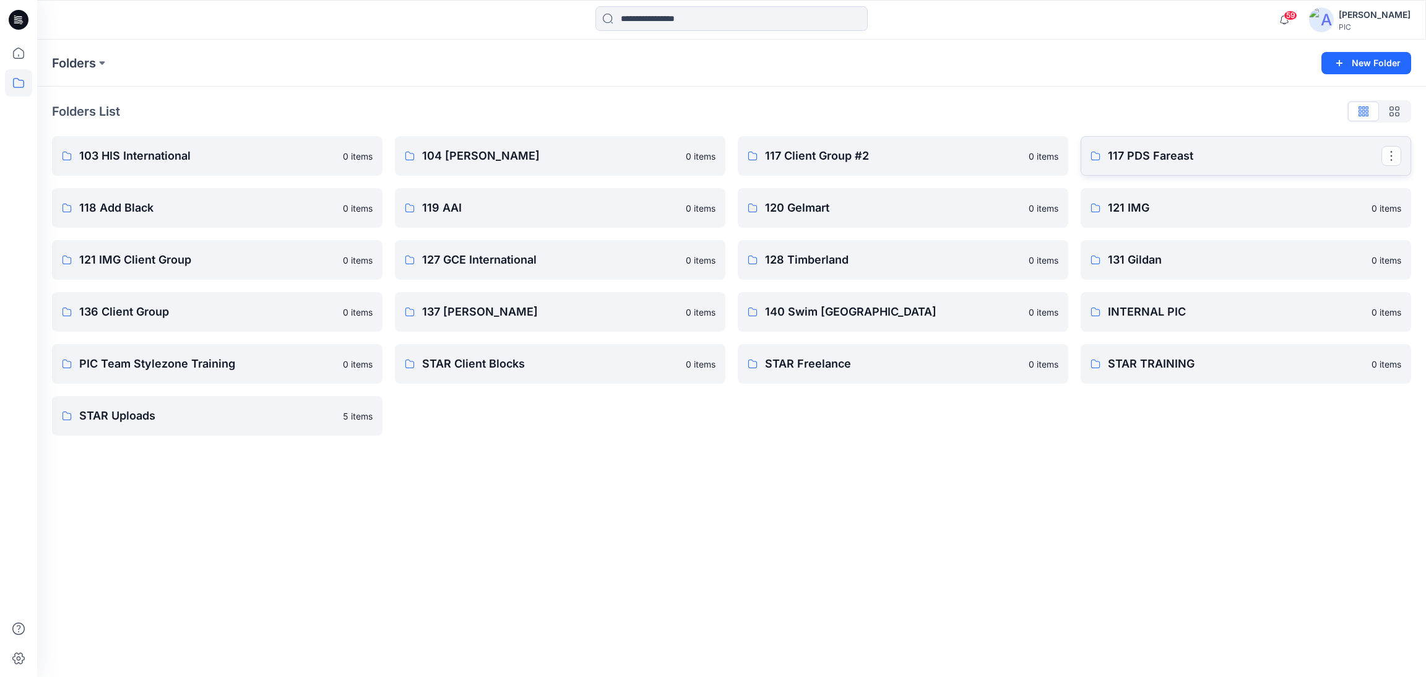
click at [1149, 155] on p "117 PDS Fareast" at bounding box center [1245, 155] width 274 height 17
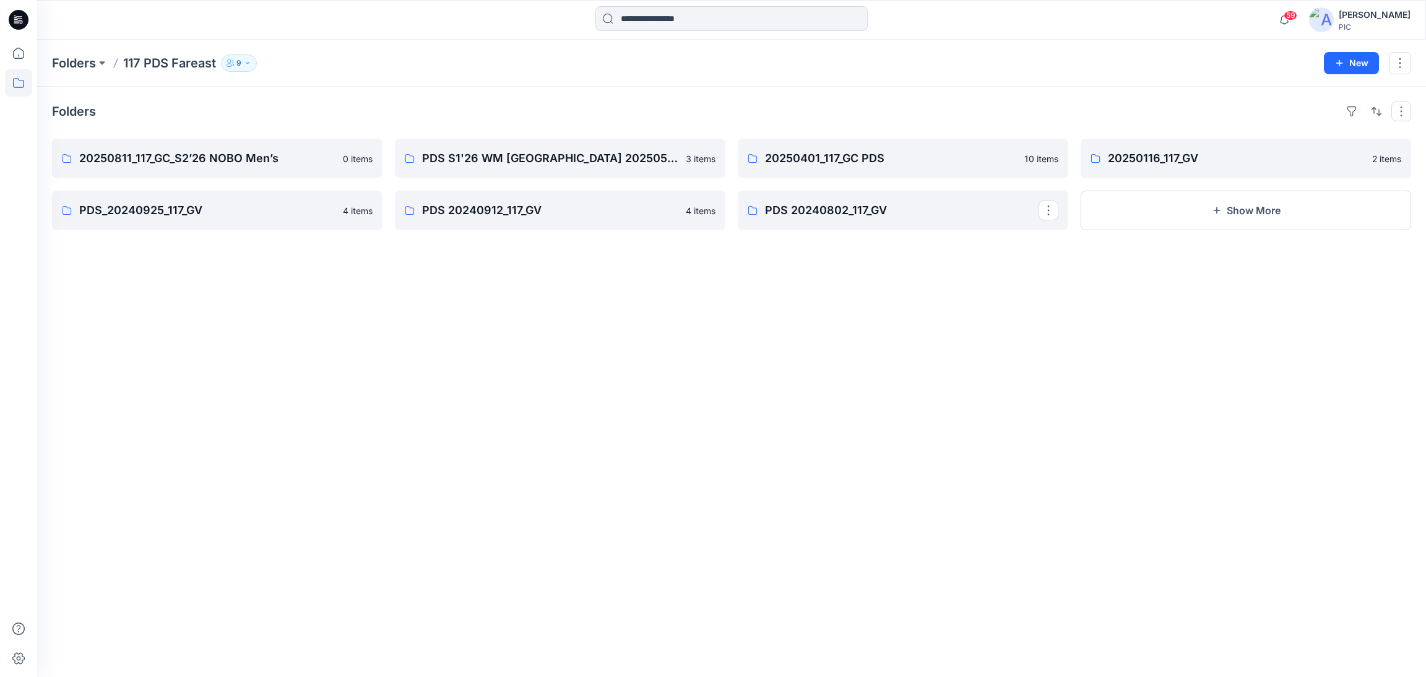
click at [1399, 117] on button "button" at bounding box center [1401, 111] width 20 height 20
drag, startPoint x: 1233, startPoint y: 431, endPoint x: 228, endPoint y: 660, distance: 1031.5
click at [1232, 431] on div "Folders Layout Grid Large Grid Folder View Compact Card Card View Card Info Tag…" at bounding box center [731, 382] width 1389 height 590
drag, startPoint x: 749, startPoint y: 424, endPoint x: 1149, endPoint y: 264, distance: 430.5
click at [772, 416] on div "Folders 20250811_117_GC_S2’26 NOBO Men’s 0 items PDS_20240925_117_GV 4 items PD…" at bounding box center [731, 382] width 1389 height 590
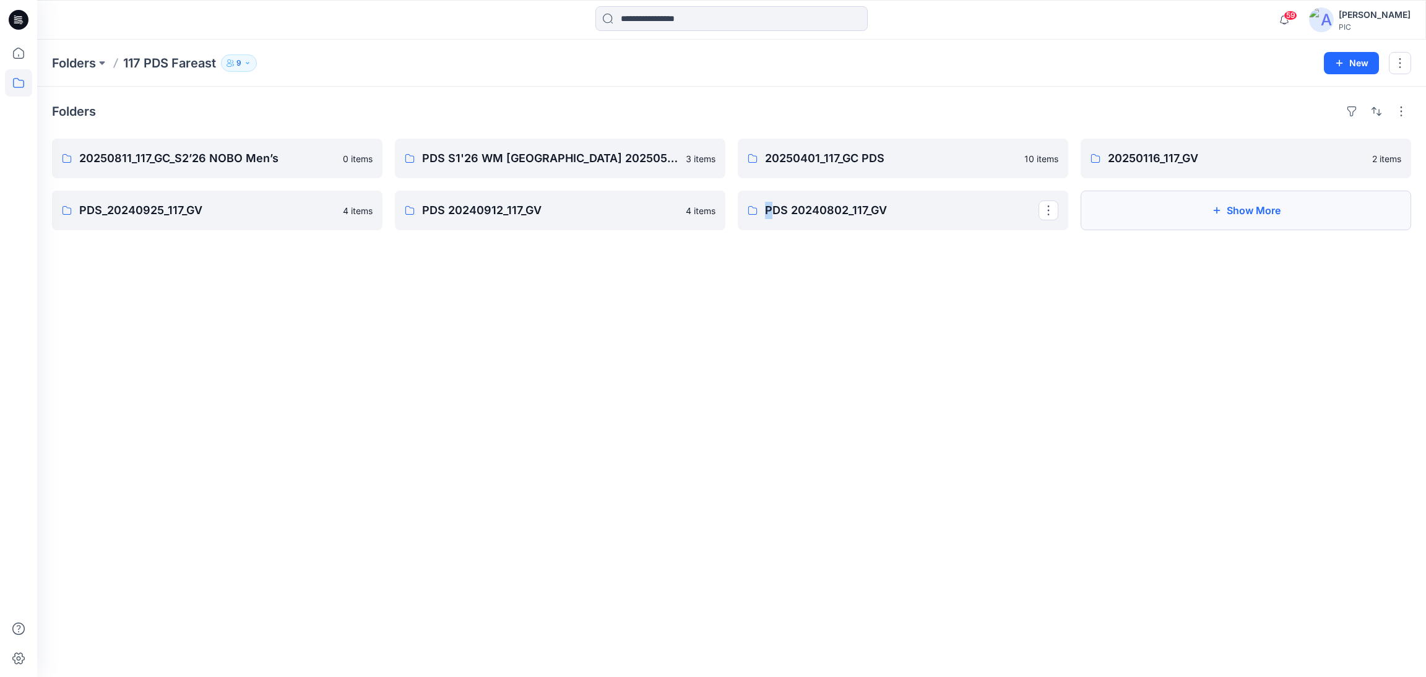
click at [1262, 209] on button "Show More" at bounding box center [1246, 211] width 330 height 40
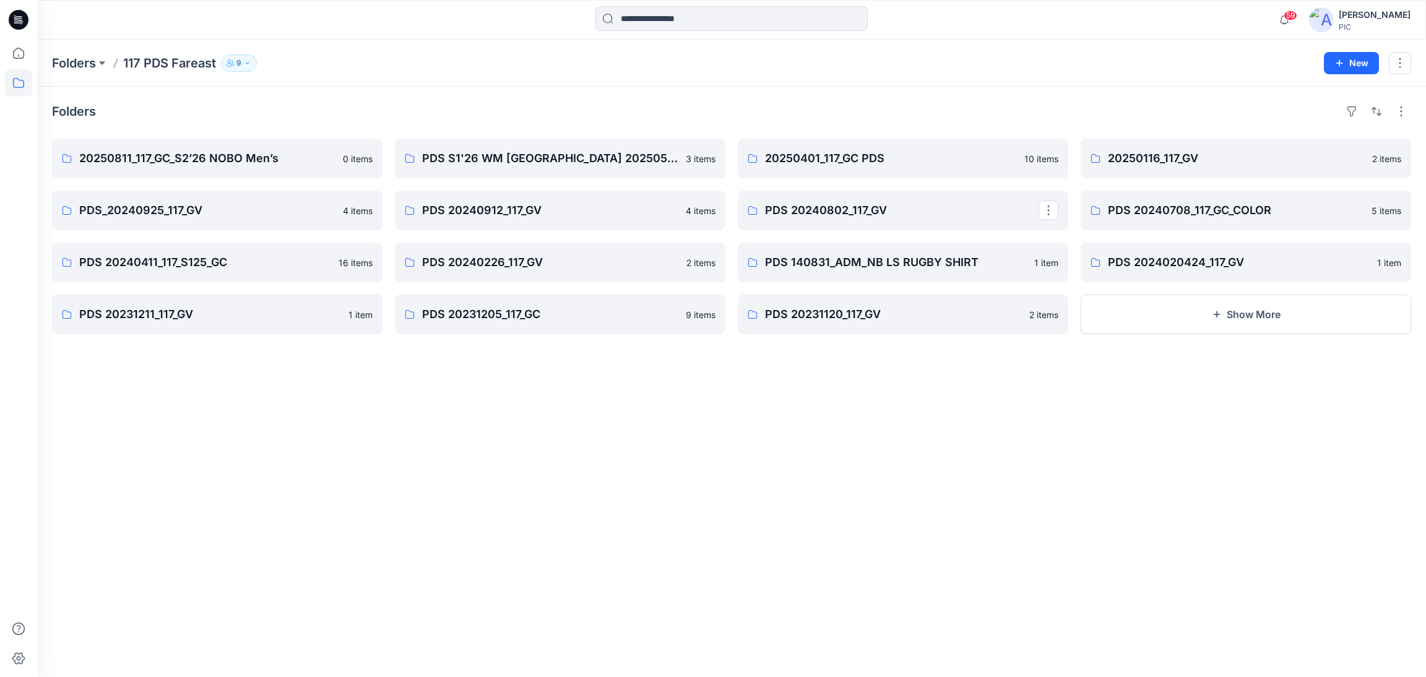
click at [826, 507] on div "Folders 20250811_117_GC_S2’26 NOBO Men’s 0 items PDS_20240925_117_GV 4 items PD…" at bounding box center [731, 382] width 1389 height 590
click at [522, 611] on div "Folders 20250811_117_GC_S2’26 NOBO Men’s 0 items PDS_20240925_117_GV 4 items PD…" at bounding box center [731, 382] width 1389 height 590
drag, startPoint x: 267, startPoint y: 514, endPoint x: 79, endPoint y: 11, distance: 537.1
click at [267, 511] on div "Folders 20250811_117_GC_S2’26 NOBO Men’s 0 items PDS_20240925_117_GV 4 items PD…" at bounding box center [731, 382] width 1389 height 590
drag, startPoint x: 339, startPoint y: 459, endPoint x: 90, endPoint y: 165, distance: 385.5
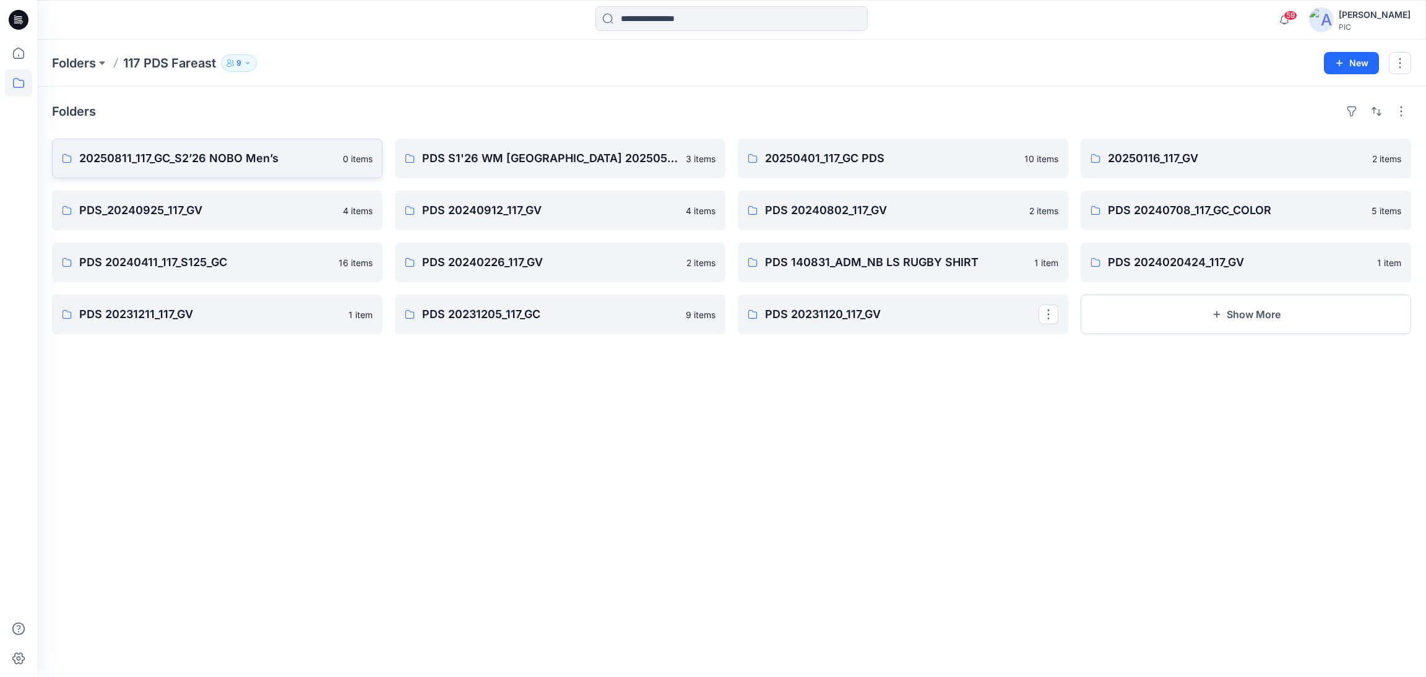
click at [339, 454] on div "Folders 20250811_117_GC_S2’26 NOBO Men’s 0 items PDS_20240925_117_GV 4 items PD…" at bounding box center [731, 382] width 1389 height 590
click at [75, 60] on p "Folders" at bounding box center [74, 62] width 44 height 17
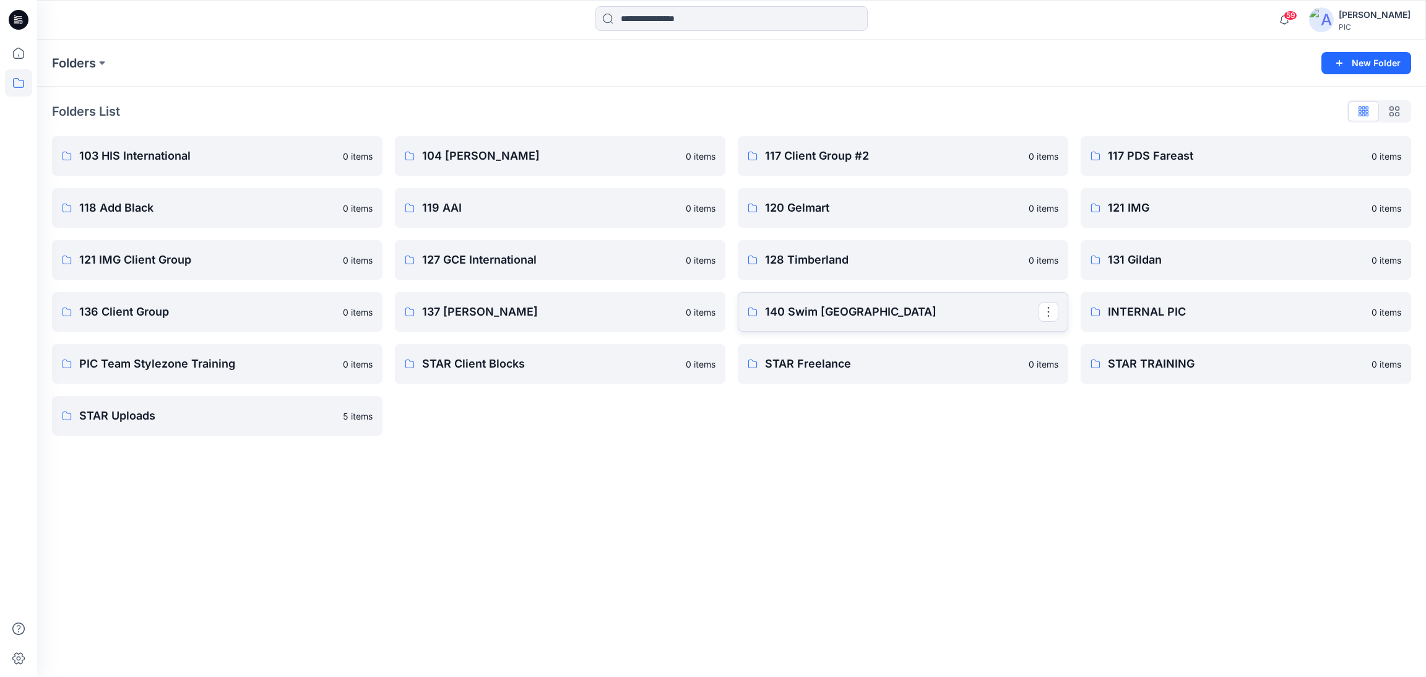
click at [863, 313] on p "140 Swim [GEOGRAPHIC_DATA]" at bounding box center [902, 311] width 274 height 17
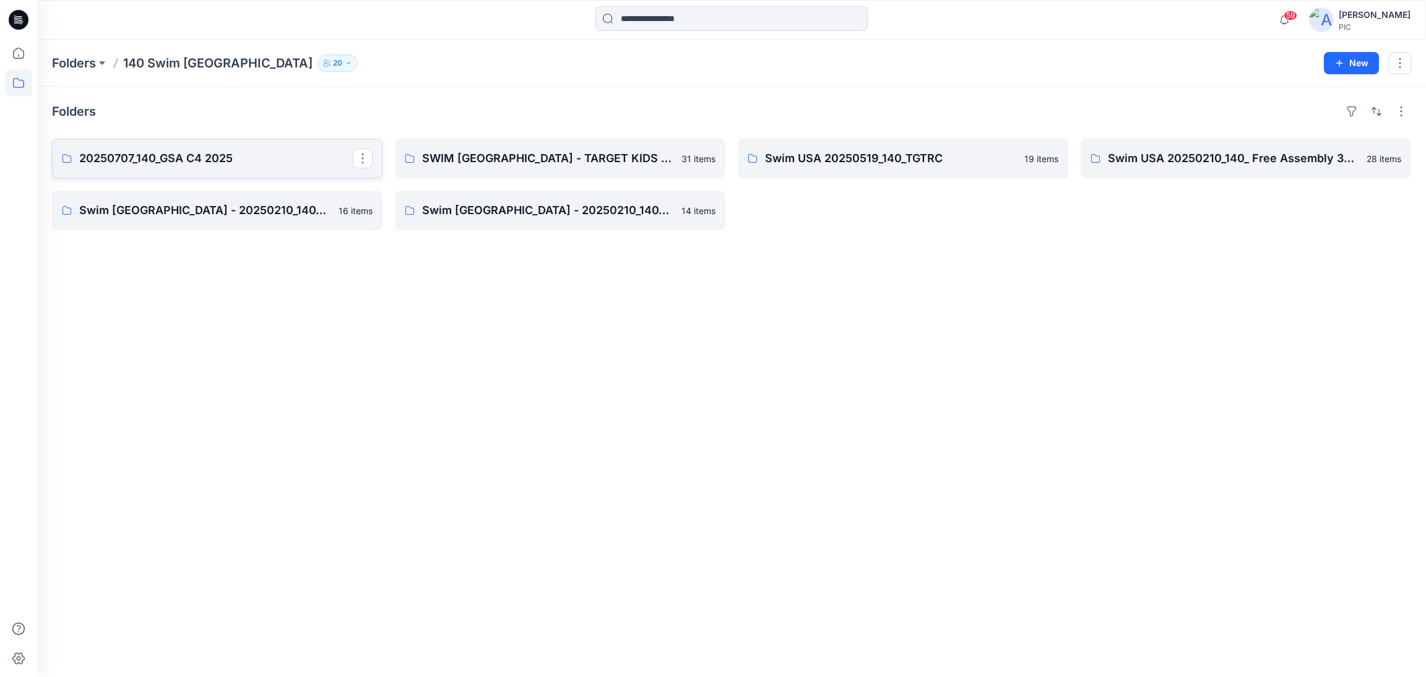
click at [192, 157] on p "20250707_140_GSA C4 2025" at bounding box center [216, 158] width 274 height 17
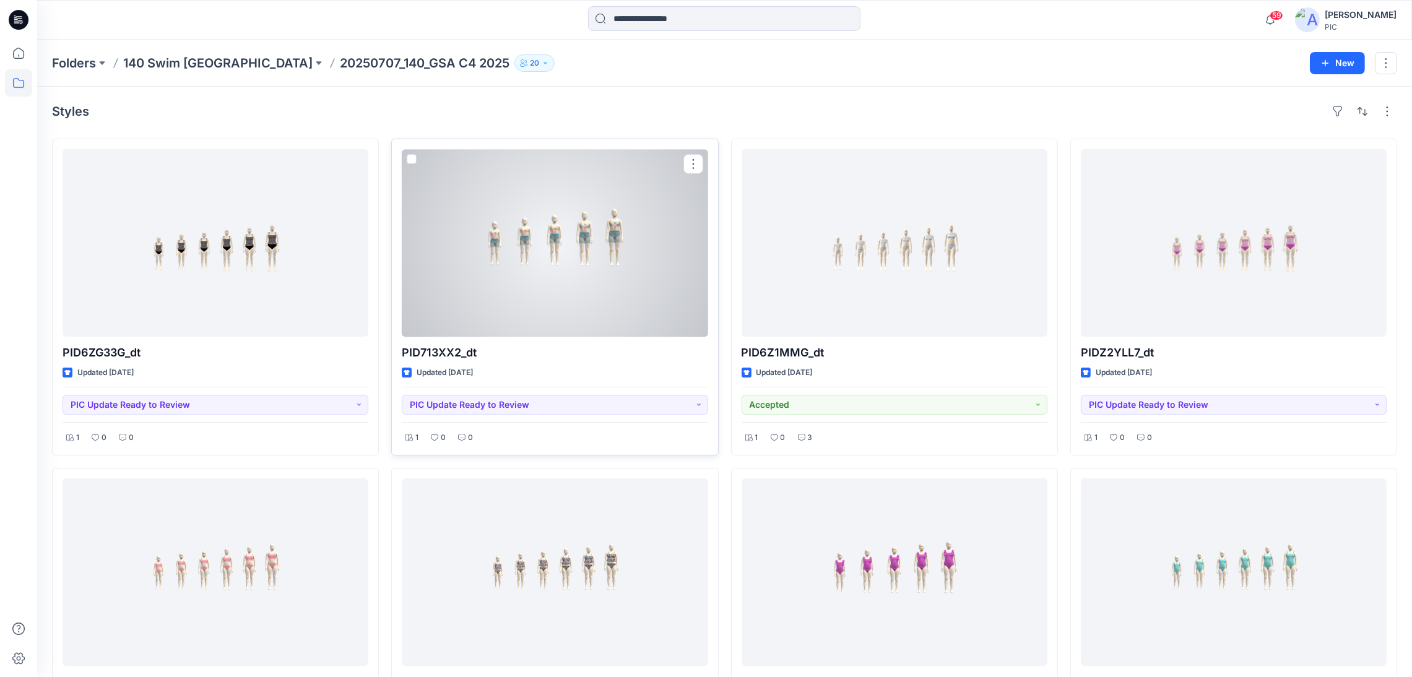
click at [506, 313] on div at bounding box center [555, 243] width 306 height 188
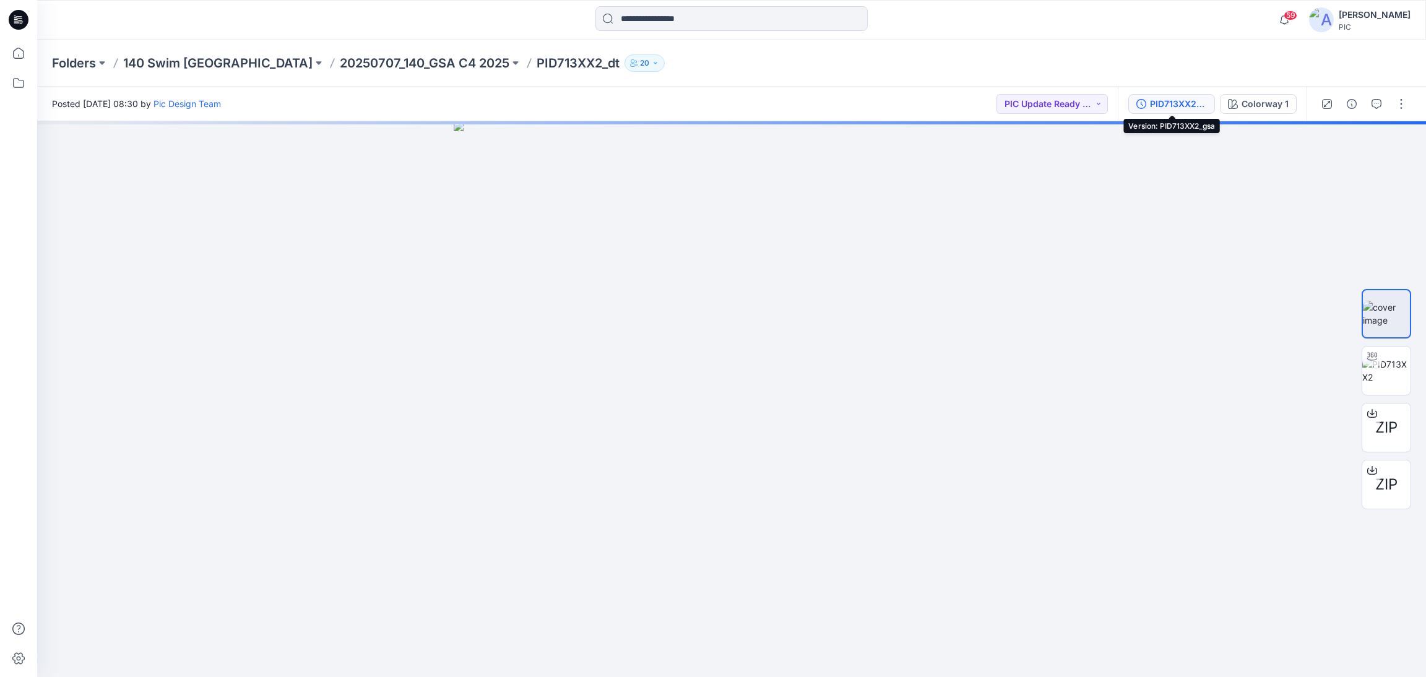
click at [1153, 108] on div "PID713XX2_gsa" at bounding box center [1178, 104] width 57 height 14
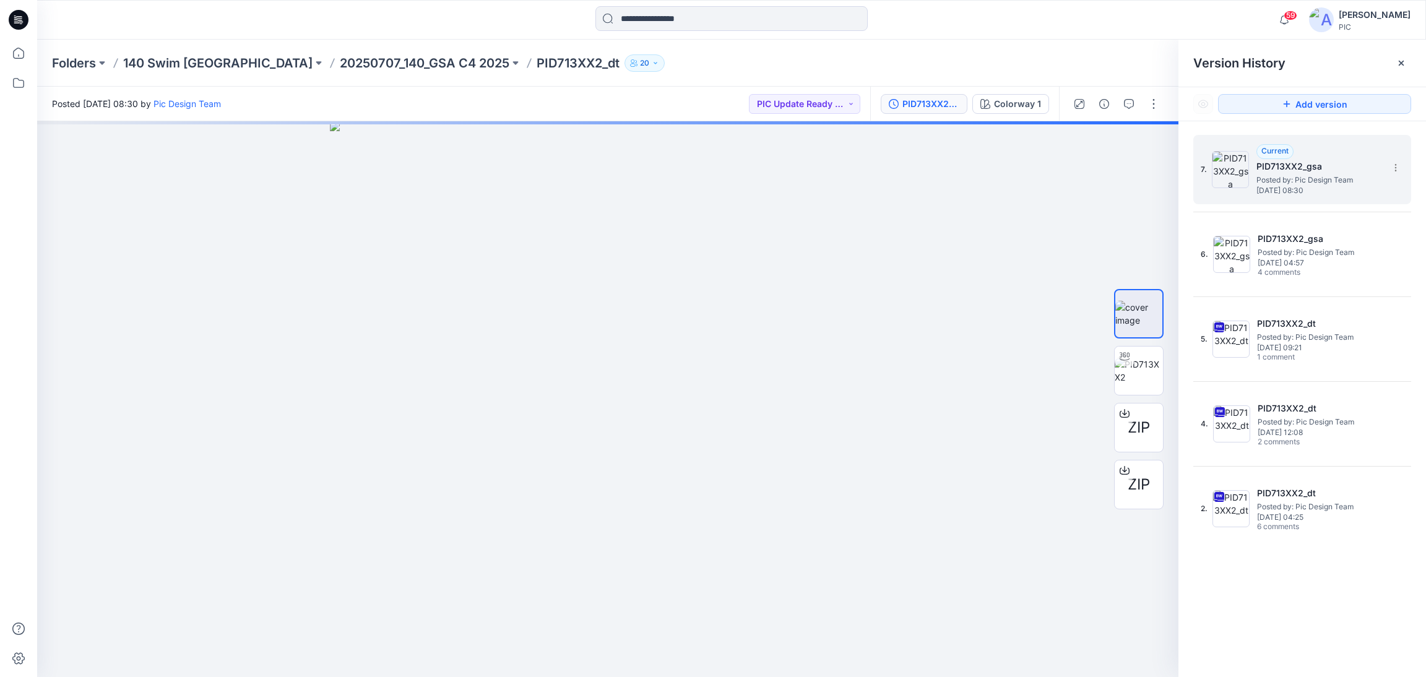
click at [1330, 183] on span "Posted by: Pic Design Team" at bounding box center [1318, 180] width 124 height 12
click at [340, 67] on p "20250707_140_GSA C4 2025" at bounding box center [425, 62] width 170 height 17
